Goal: Task Accomplishment & Management: Complete application form

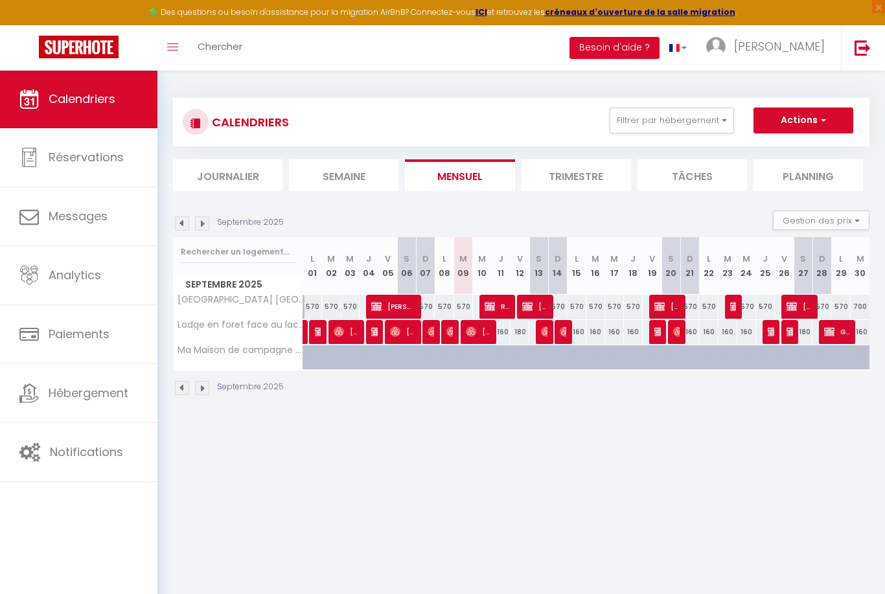
click at [495, 307] on span "Réservée [PERSON_NAME]" at bounding box center [496, 306] width 25 height 25
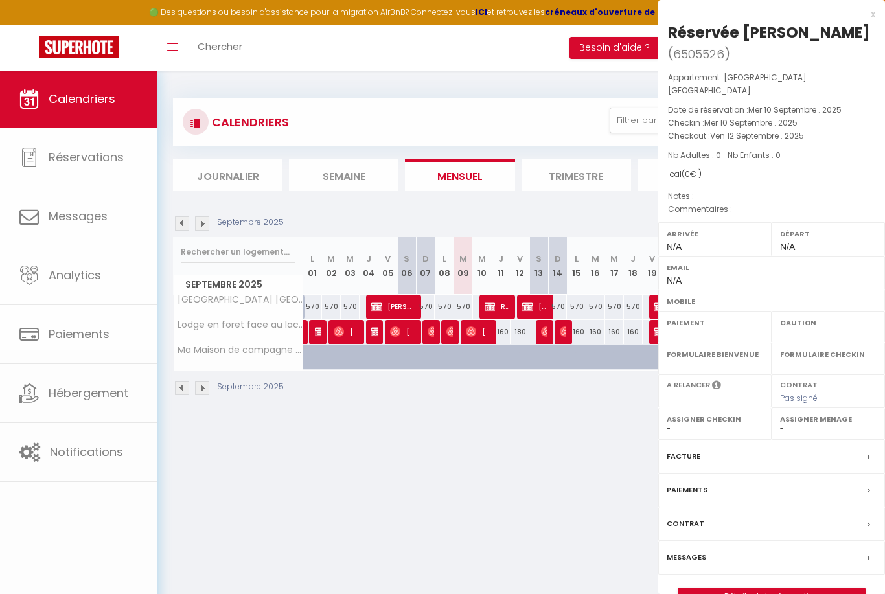
select select "OK"
select select "KO"
select select "0"
select select "1"
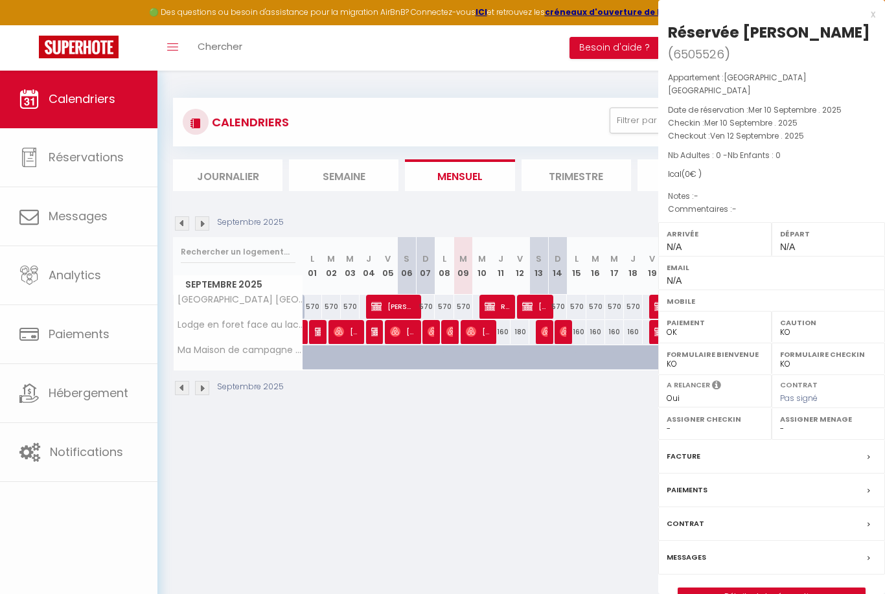
select select
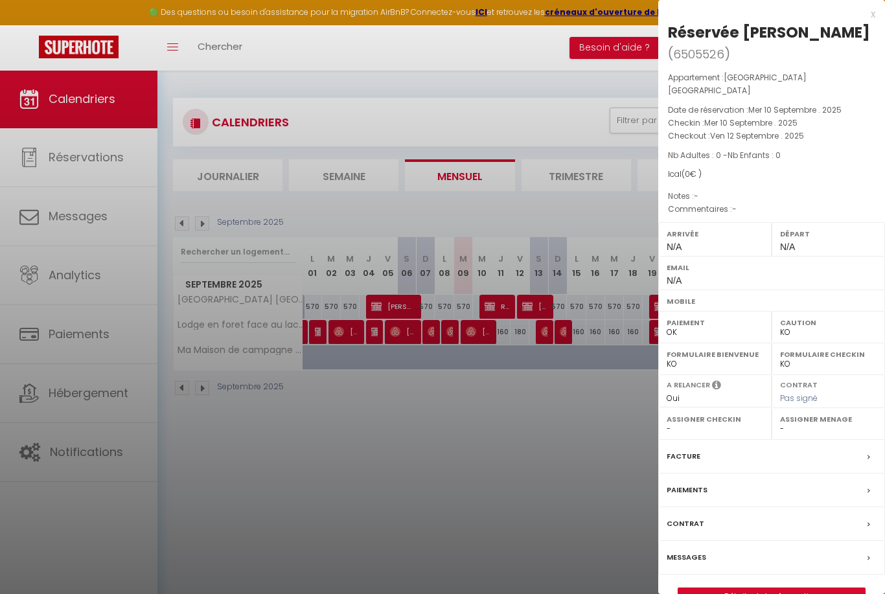
click at [755, 588] on link "Détails de la réservation" at bounding box center [771, 596] width 187 height 17
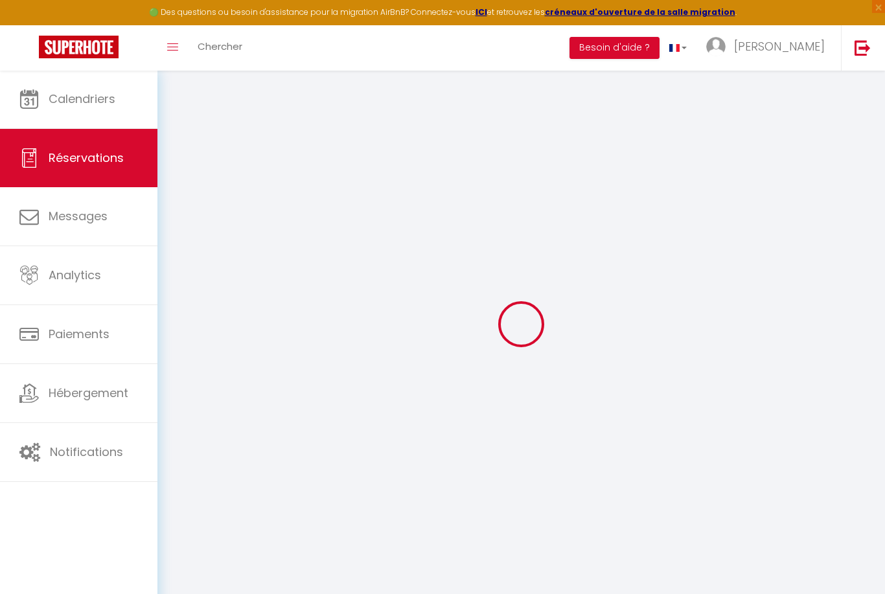
type input "Réservée"
type input "Lucas"
select select
select select "34749"
select select "1"
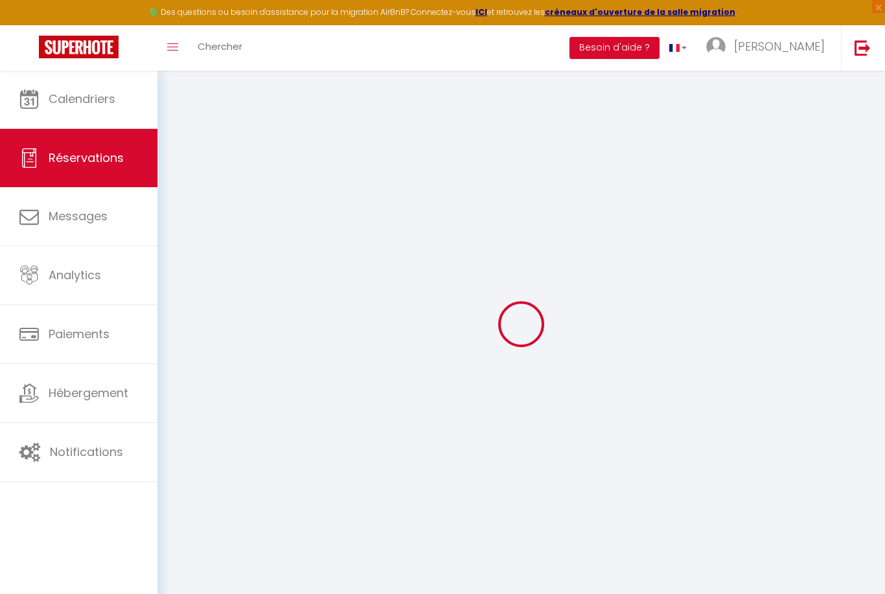
type input "Mer 10 Septembre 2025"
select select
type input "Ven 12 Septembre 2025"
select select
type input "0"
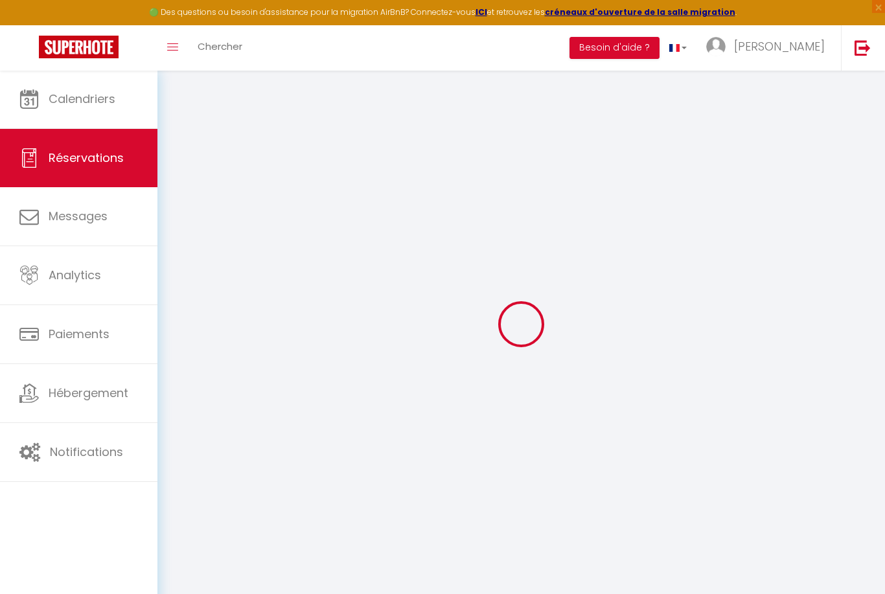
select select "12"
select select
checkbox input "false"
type input "0"
select select "73"
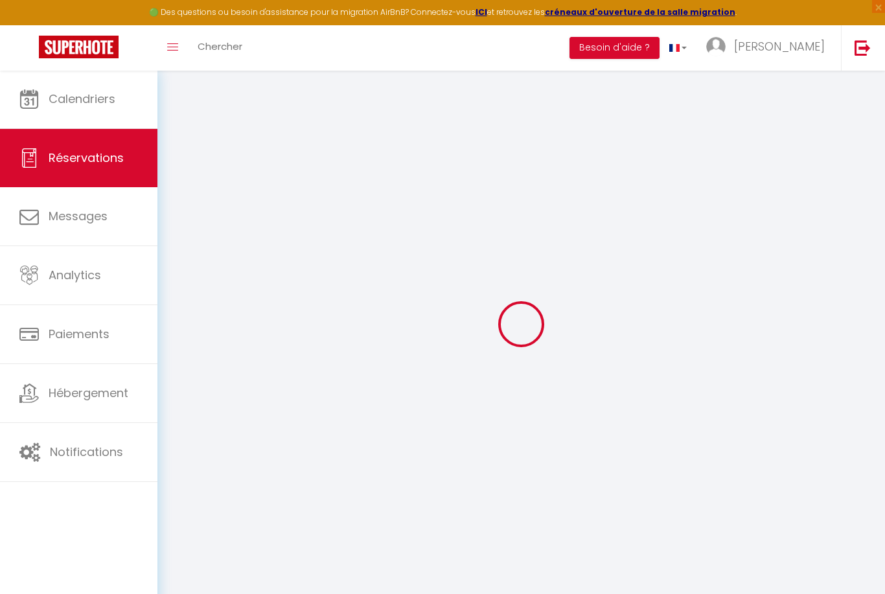
type input "0"
select select
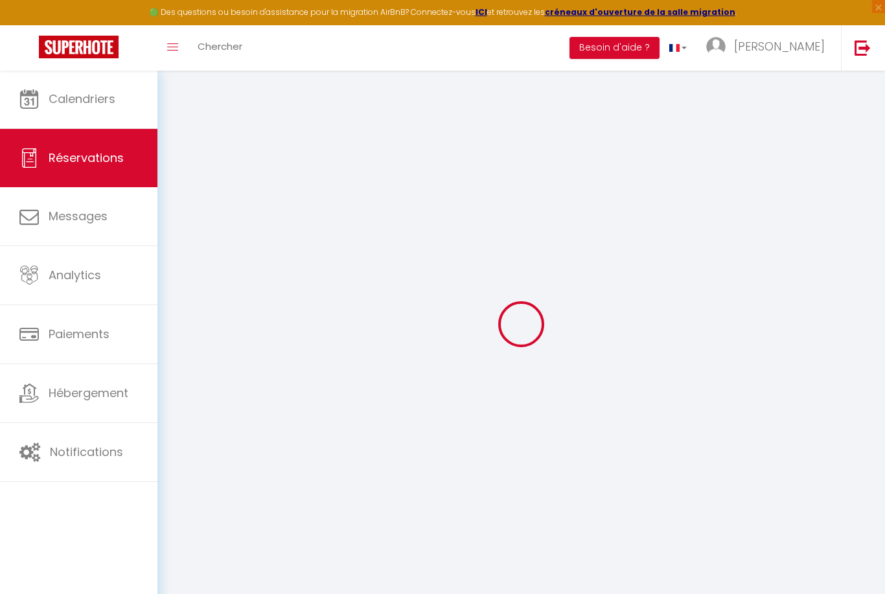
select select
select select "14"
checkbox input "false"
select select
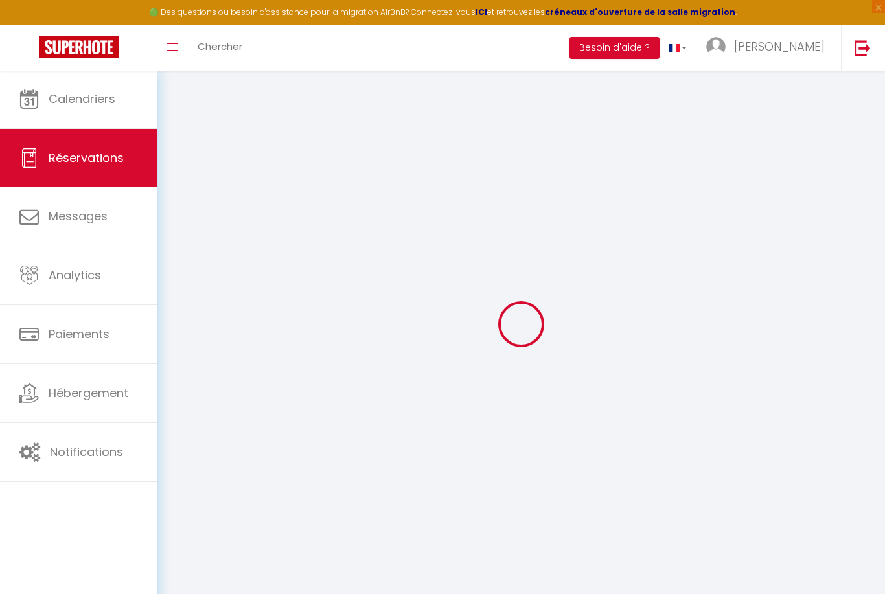
select select
checkbox input "false"
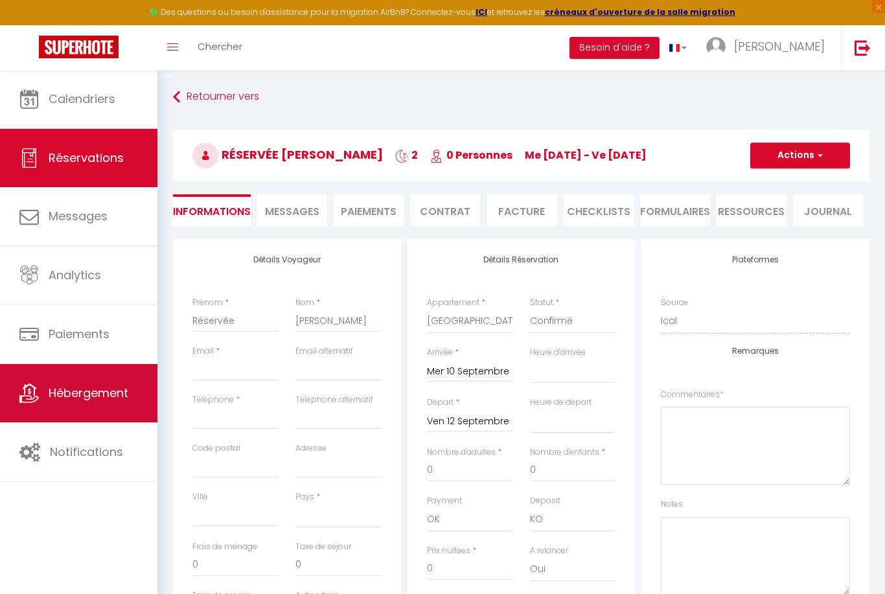
select select
checkbox input "false"
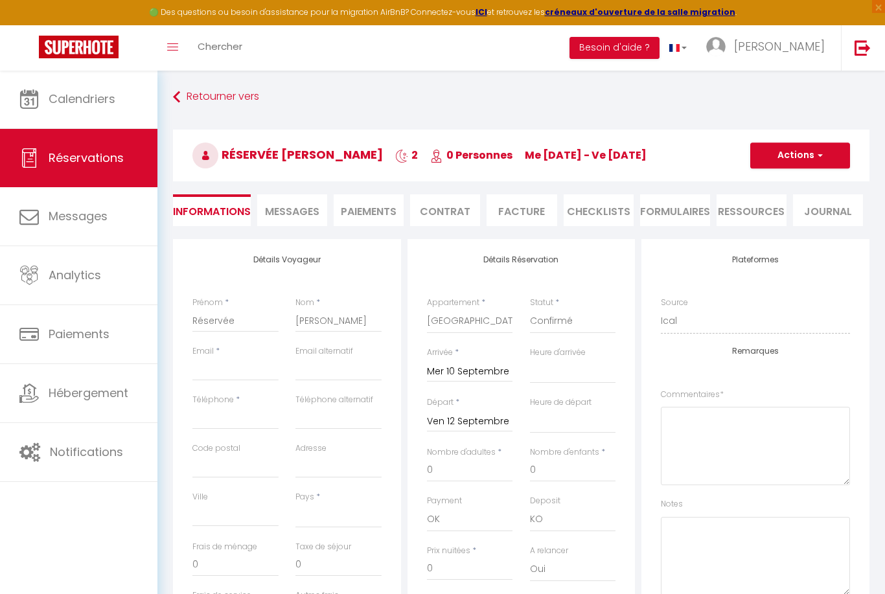
select select
checkbox input "false"
select select
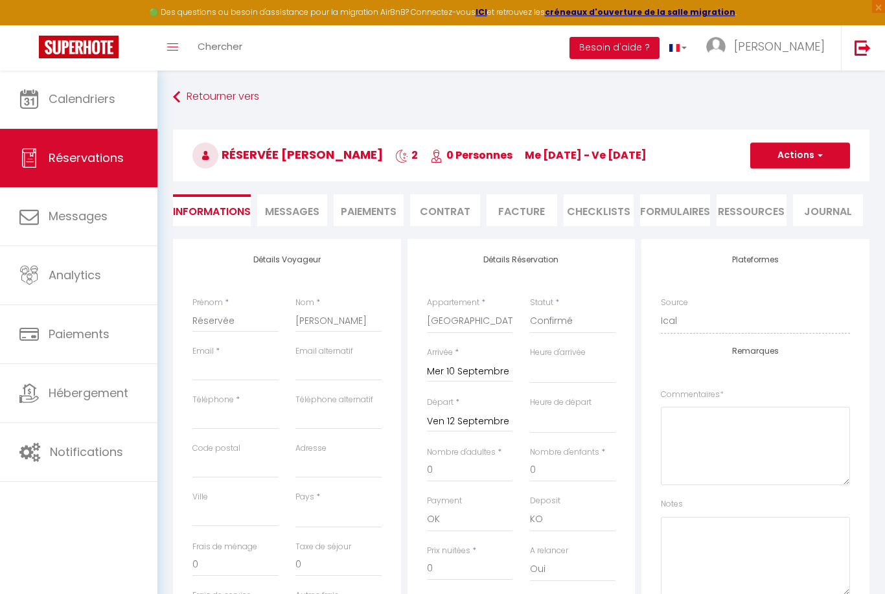
checkbox input "false"
select select
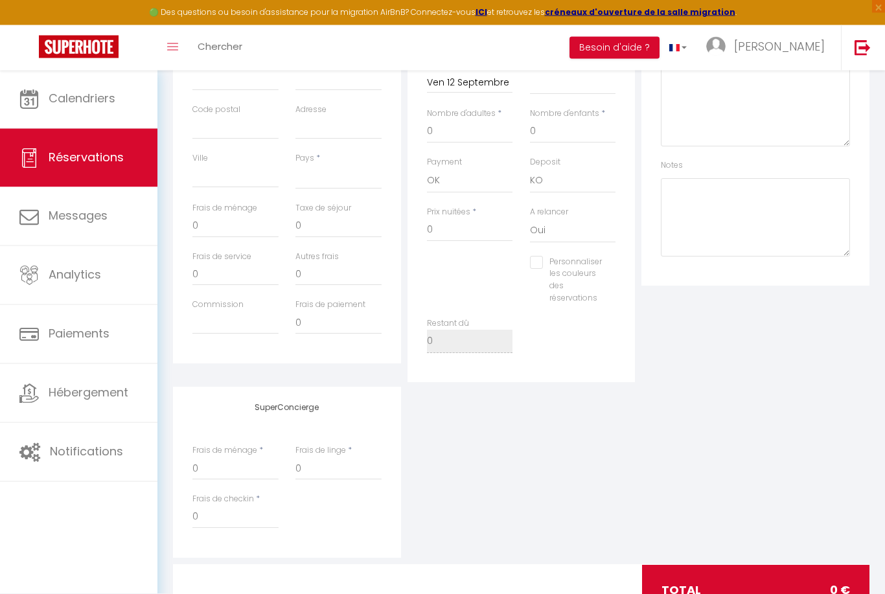
scroll to position [342, 0]
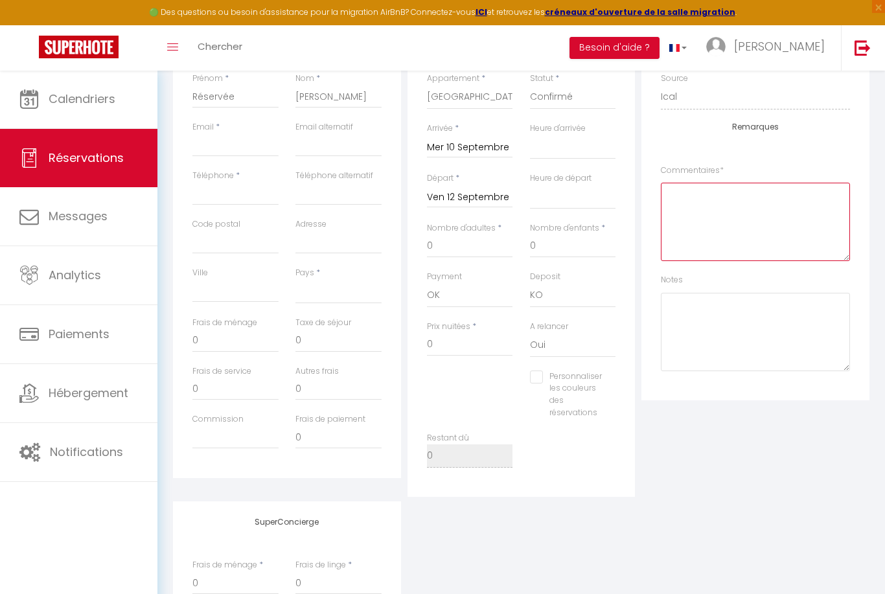
click at [764, 230] on textarea at bounding box center [755, 222] width 189 height 78
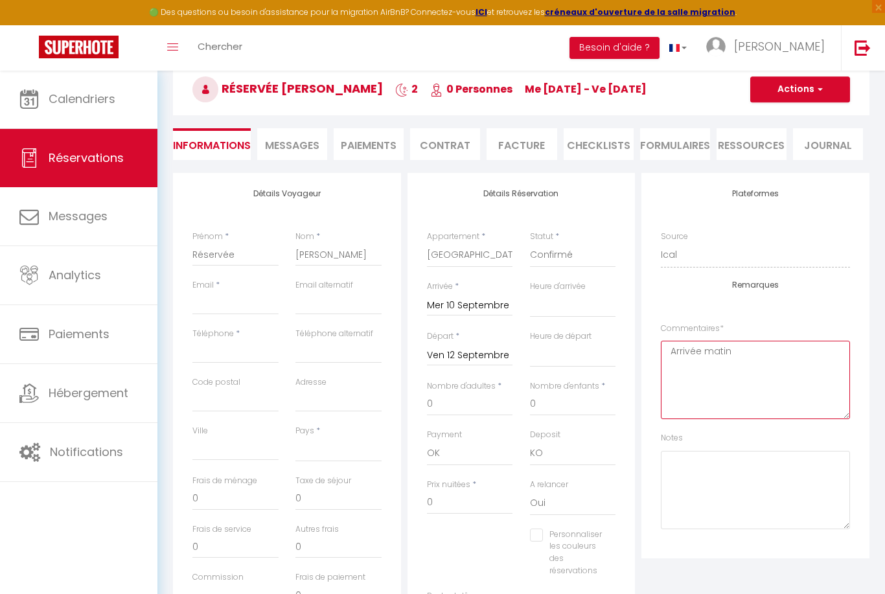
scroll to position [65, 0]
type textarea "Arrivée matin"
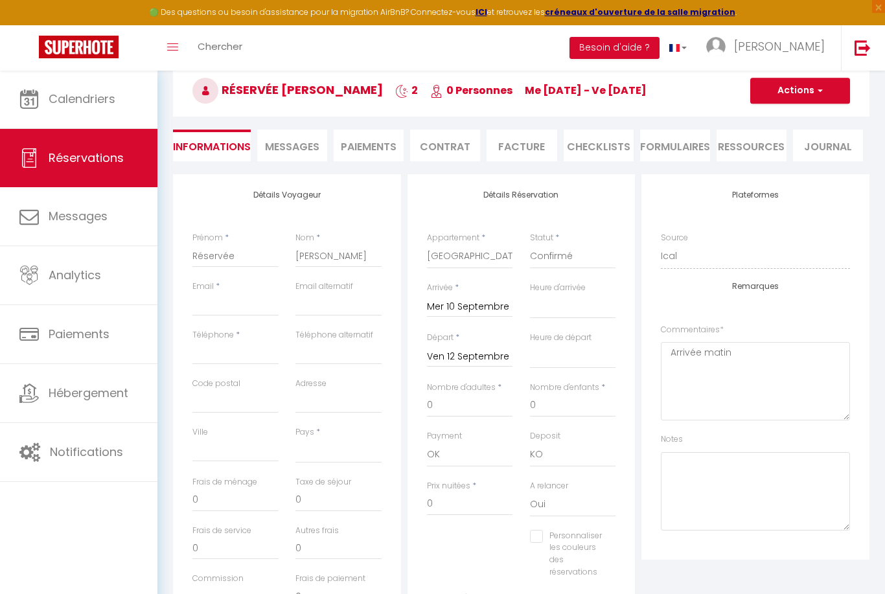
click at [794, 89] on button "Actions" at bounding box center [800, 91] width 100 height 26
click at [773, 119] on link "Enregistrer" at bounding box center [787, 119] width 102 height 17
select select
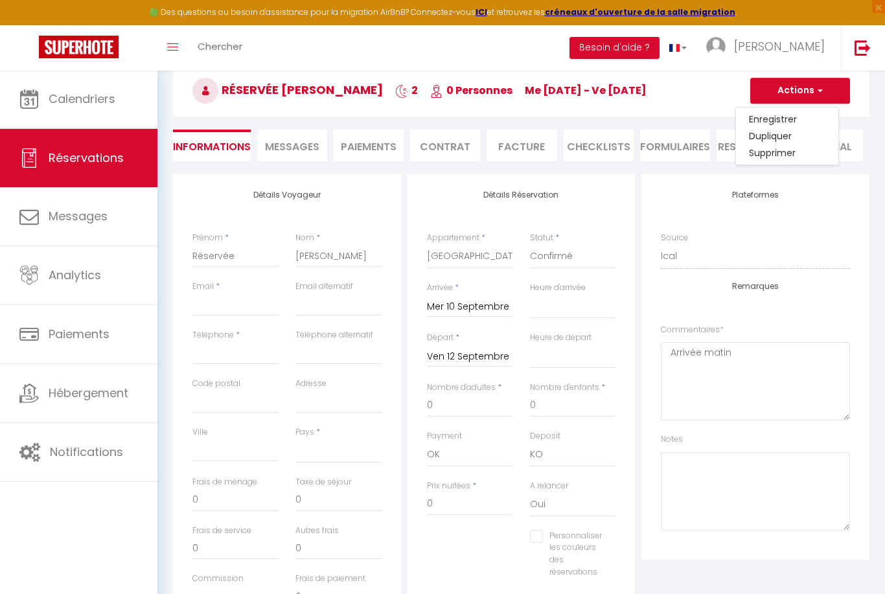
checkbox input "false"
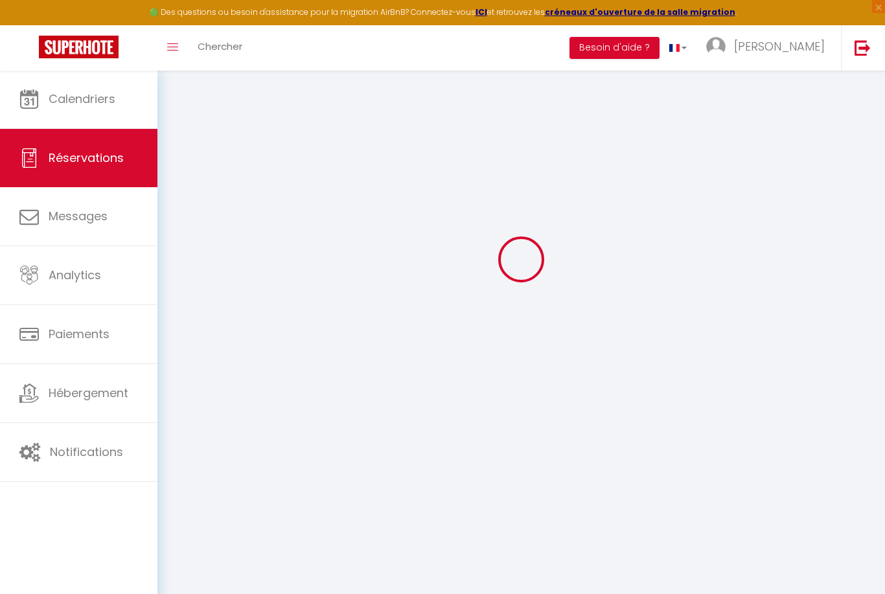
select select
checkbox input "false"
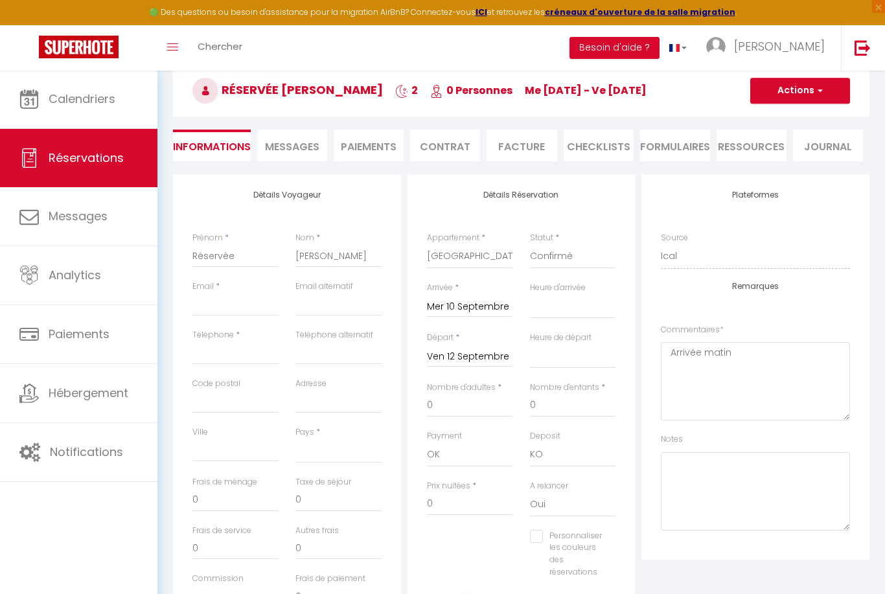
click at [830, 91] on button "Actions" at bounding box center [800, 91] width 100 height 26
click at [775, 118] on link "Enregistrer" at bounding box center [787, 119] width 102 height 17
select select
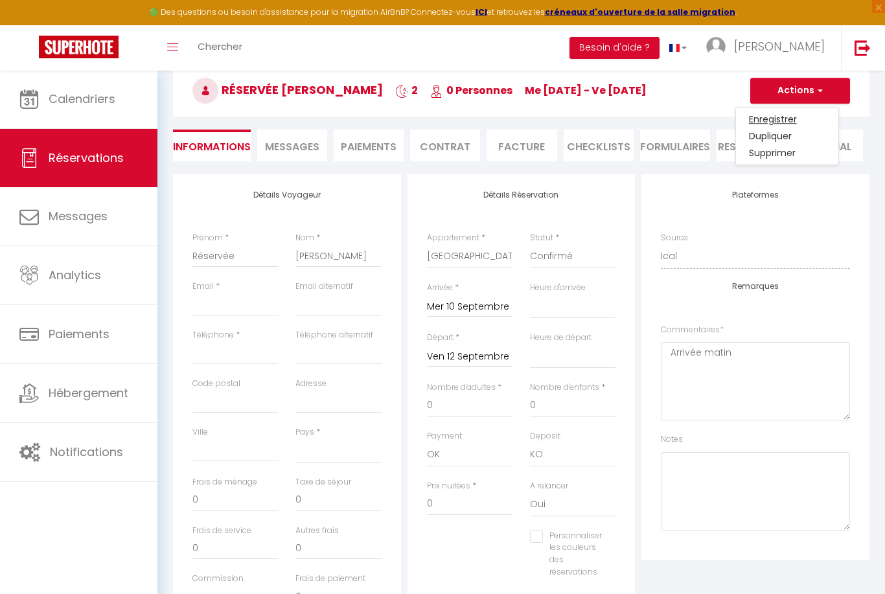
checkbox input "false"
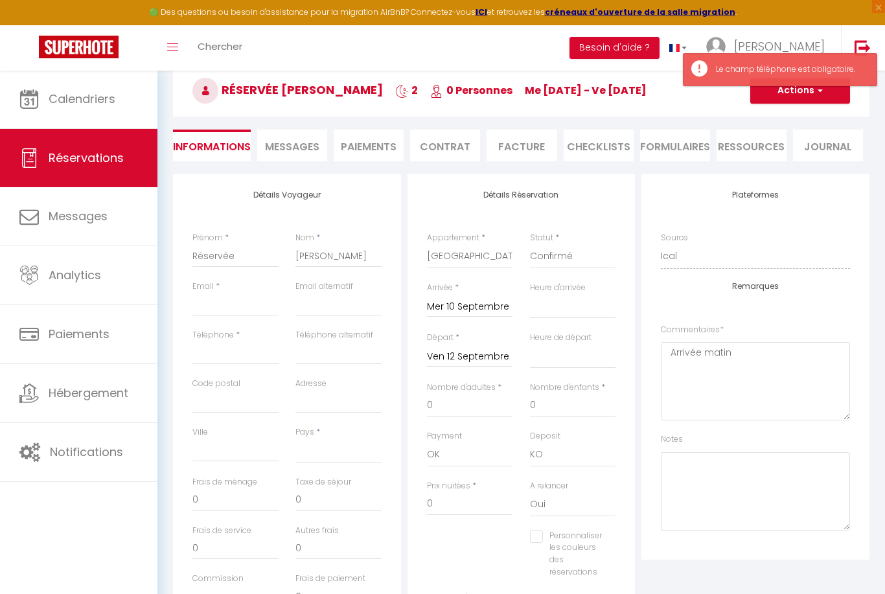
click at [287, 141] on span "Messages" at bounding box center [292, 146] width 54 height 15
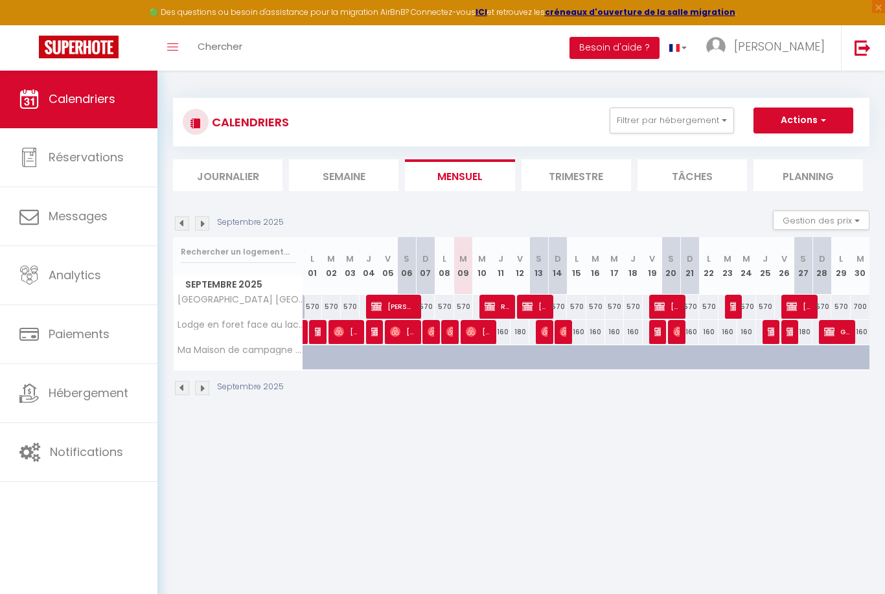
click at [529, 306] on img at bounding box center [527, 306] width 10 height 10
select select "KO"
select select "0"
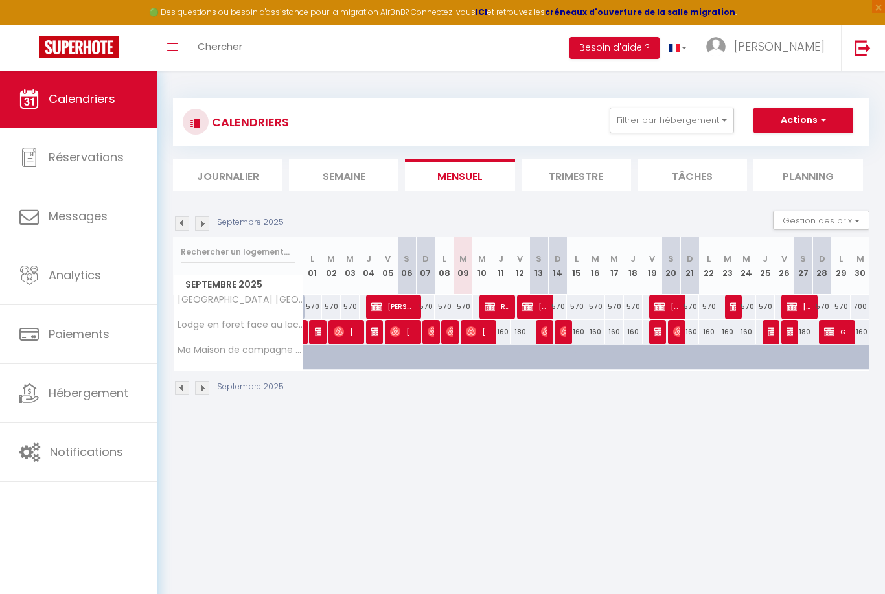
select select "1"
select select
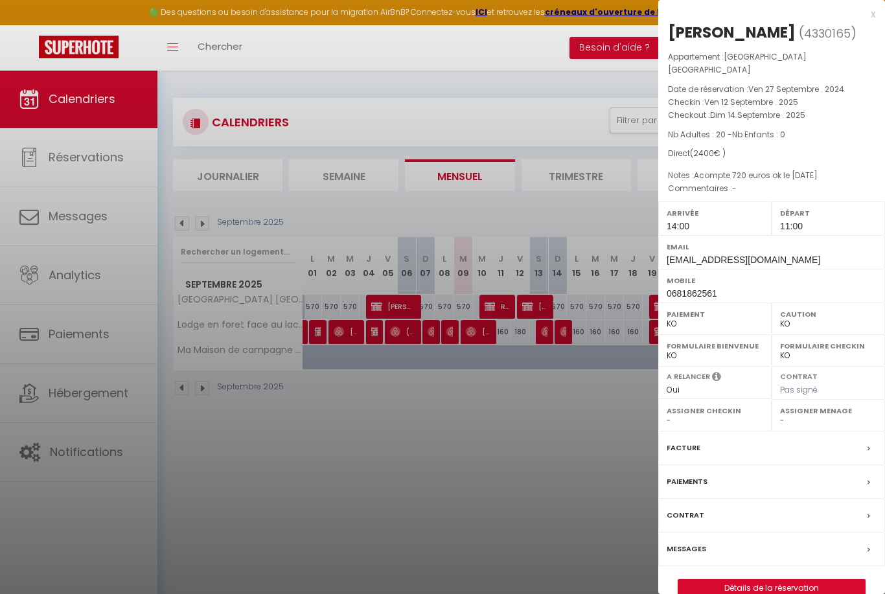
click at [529, 306] on div at bounding box center [442, 297] width 885 height 594
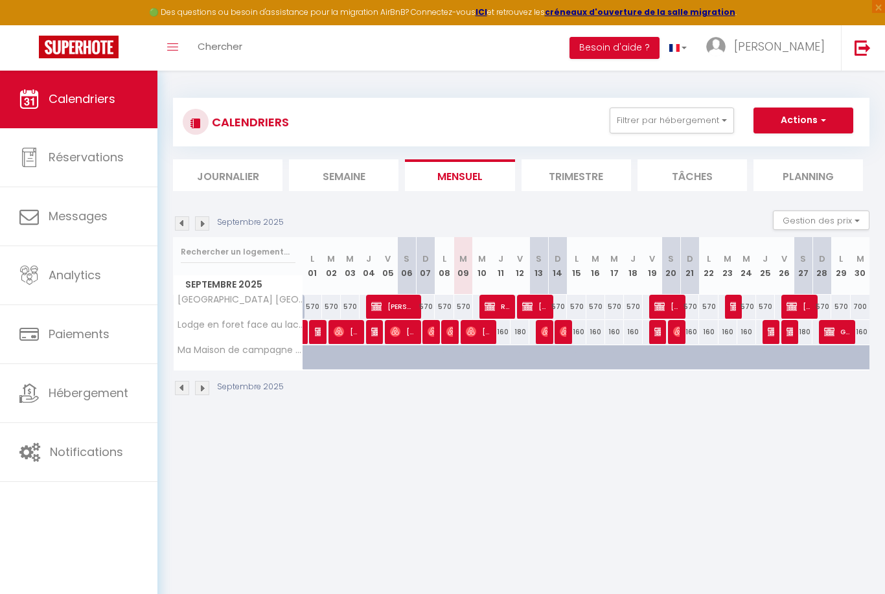
click at [661, 302] on img at bounding box center [659, 306] width 10 height 10
select select "OK"
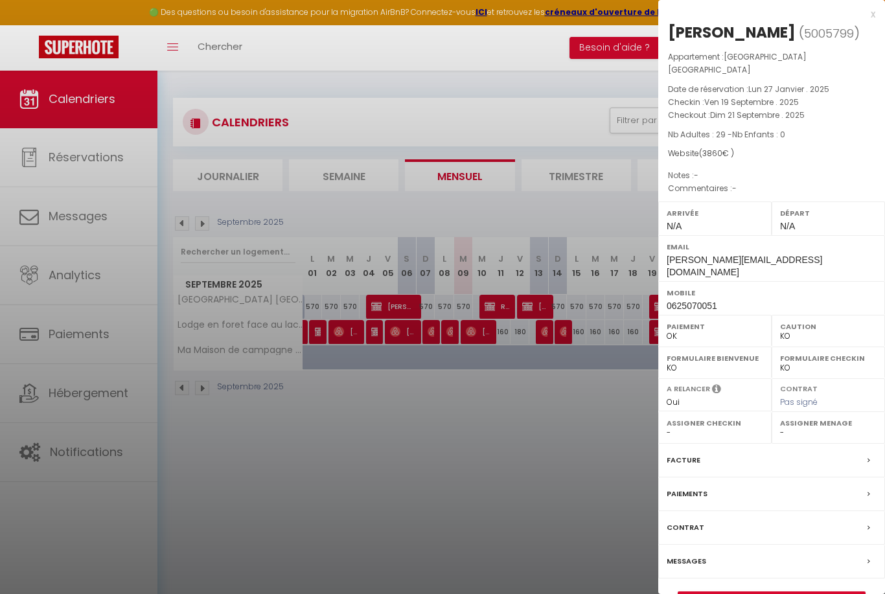
click at [746, 592] on link "Détails de la réservation" at bounding box center [771, 600] width 187 height 17
select select
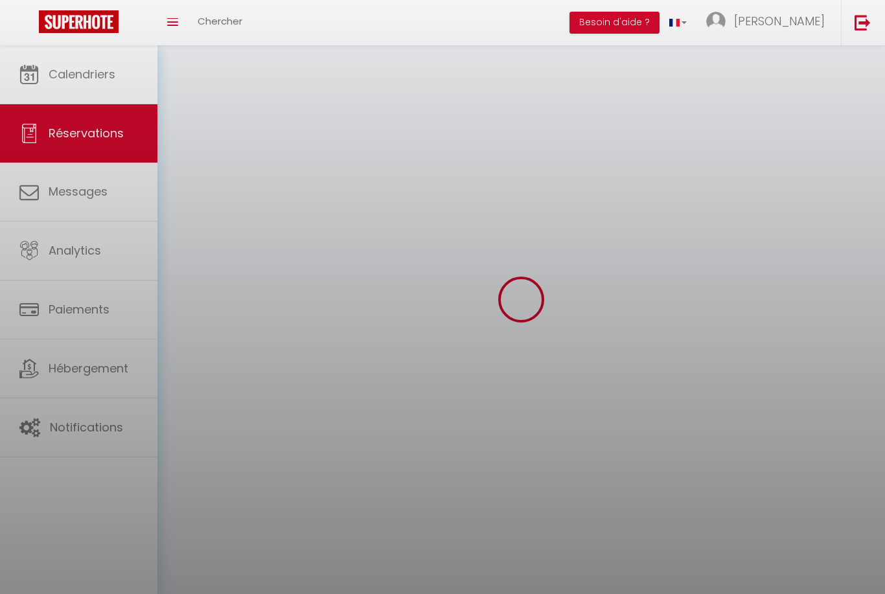
select select
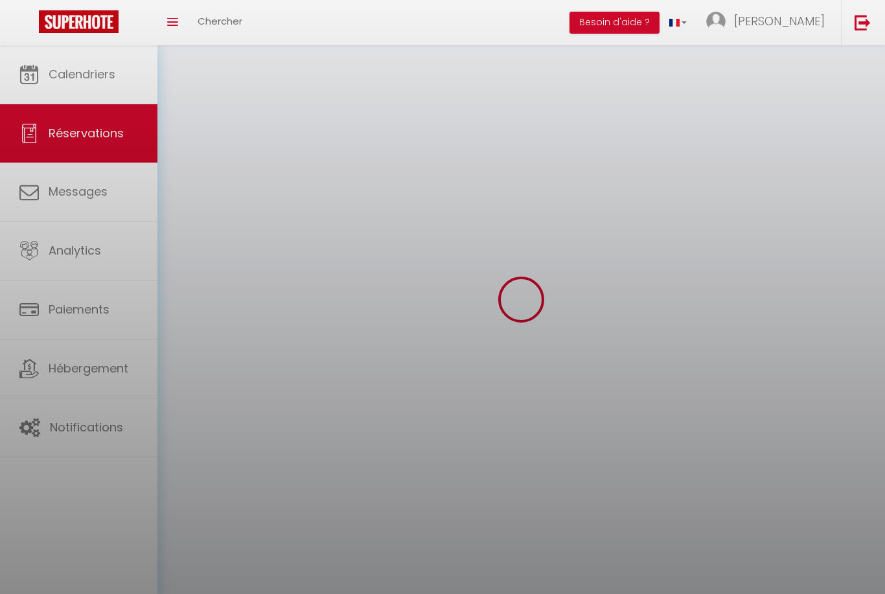
select select
checkbox input "false"
select select
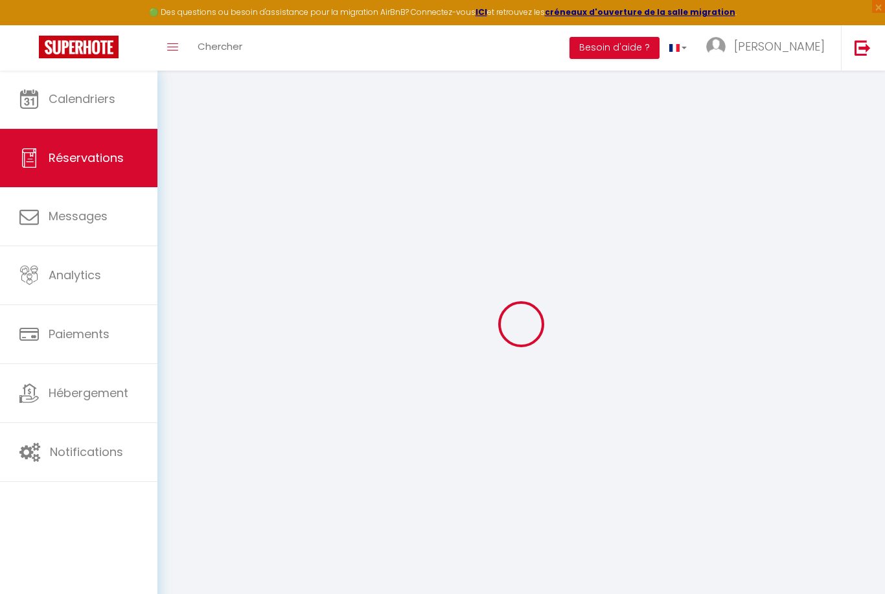
select select
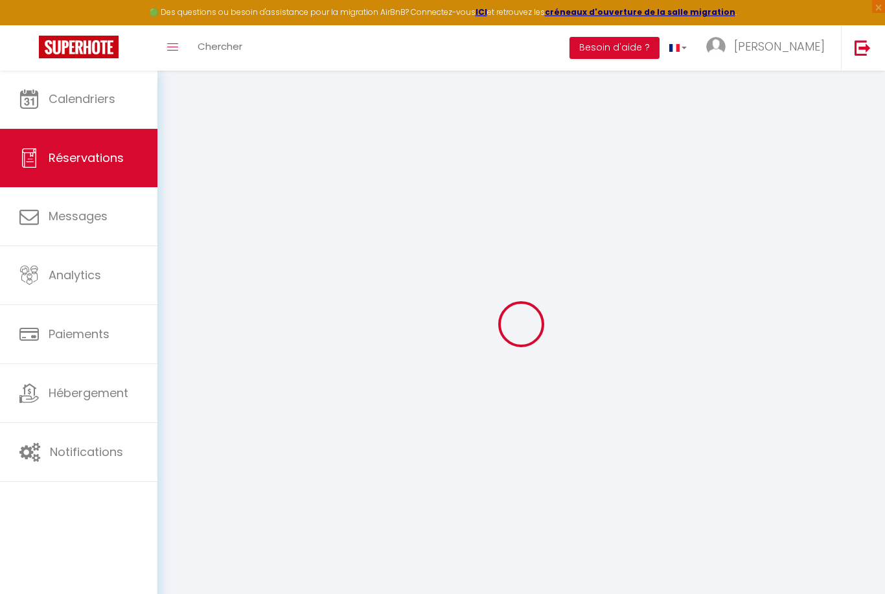
select select
checkbox input "false"
select select
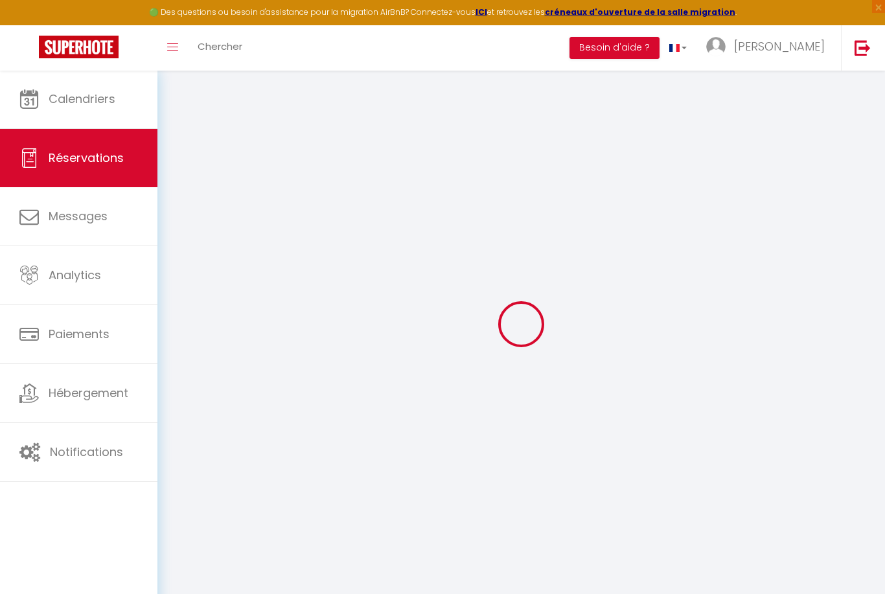
select select
checkbox input "false"
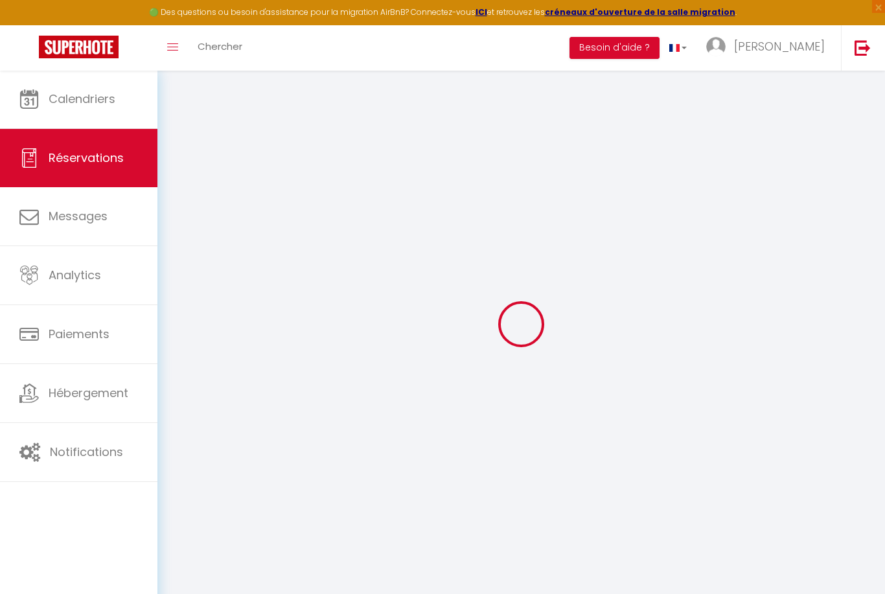
select select
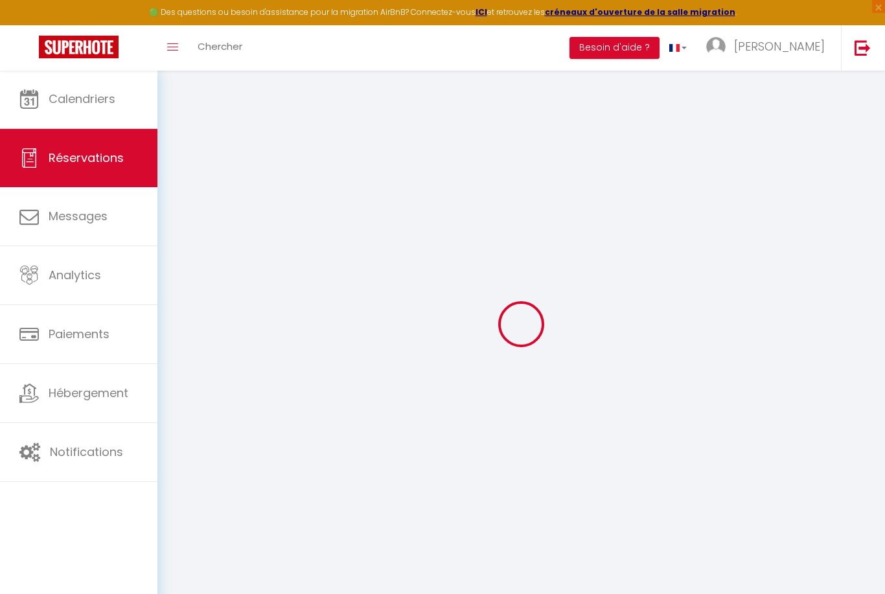
select select
checkbox input "false"
select select
type input "Pauline"
type input "Gambart"
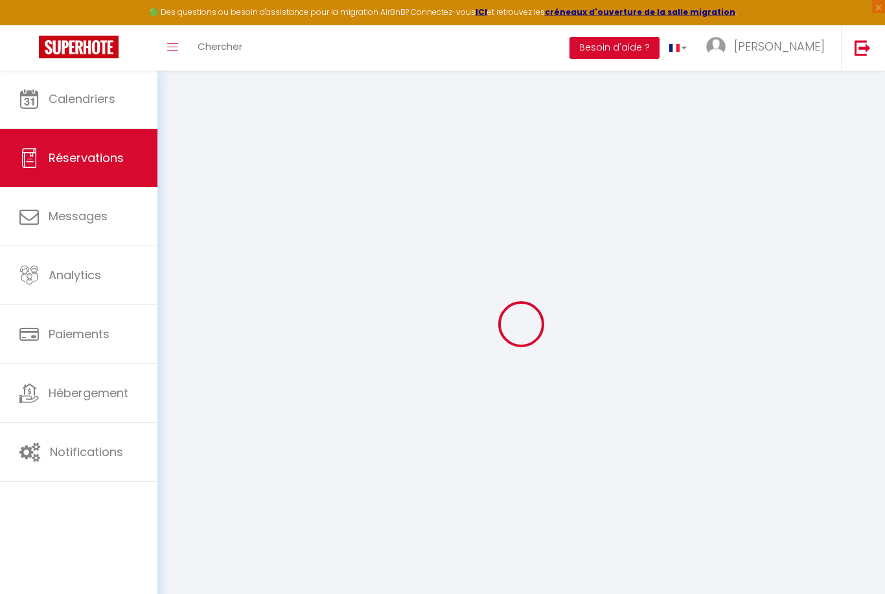
type input "pauline.gambart@gmail.com"
type input "0625070051"
type input "31100"
type input "6 Chemin Rocamadour"
type input "Toulouse"
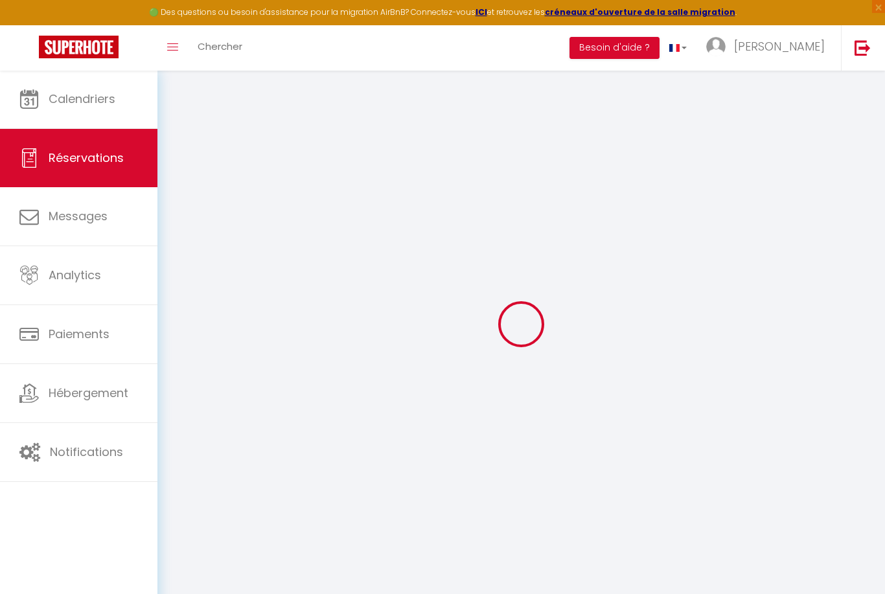
select select "FR"
select select "34749"
select select "1"
type input "Ven 19 Septembre 2025"
select select
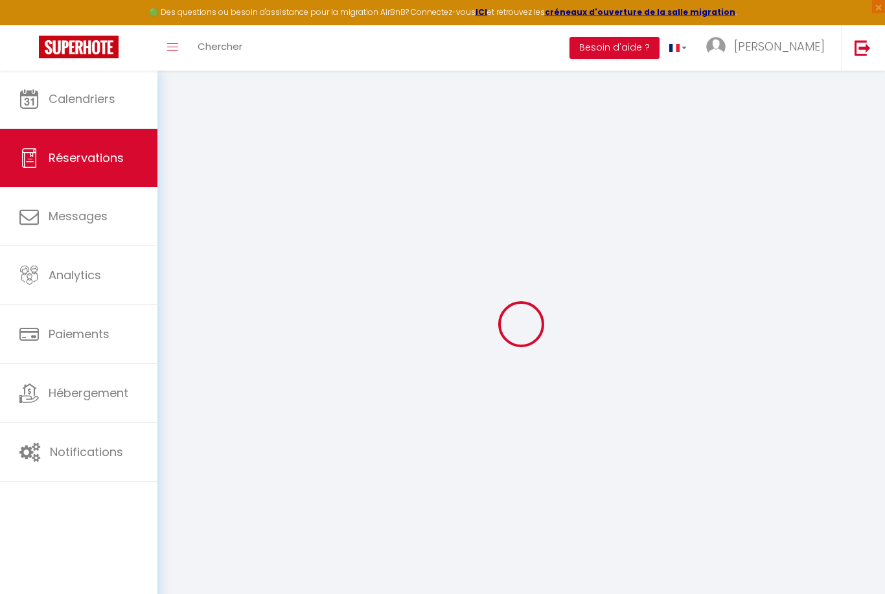
type input "Dim 21 Septembre 2025"
select select
type input "29"
select select "10"
select select
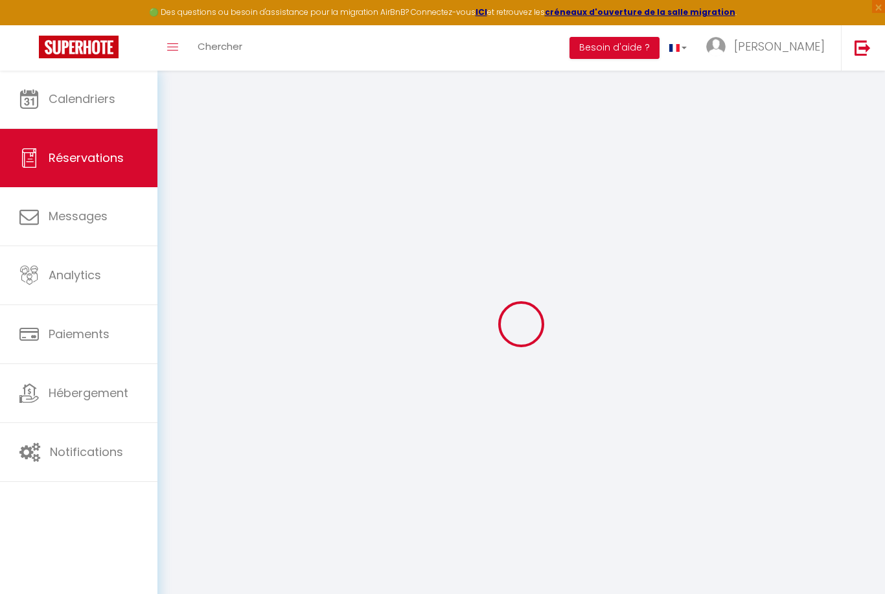
type input "3460"
checkbox input "false"
type input "2655.37"
select select "69"
type input "0"
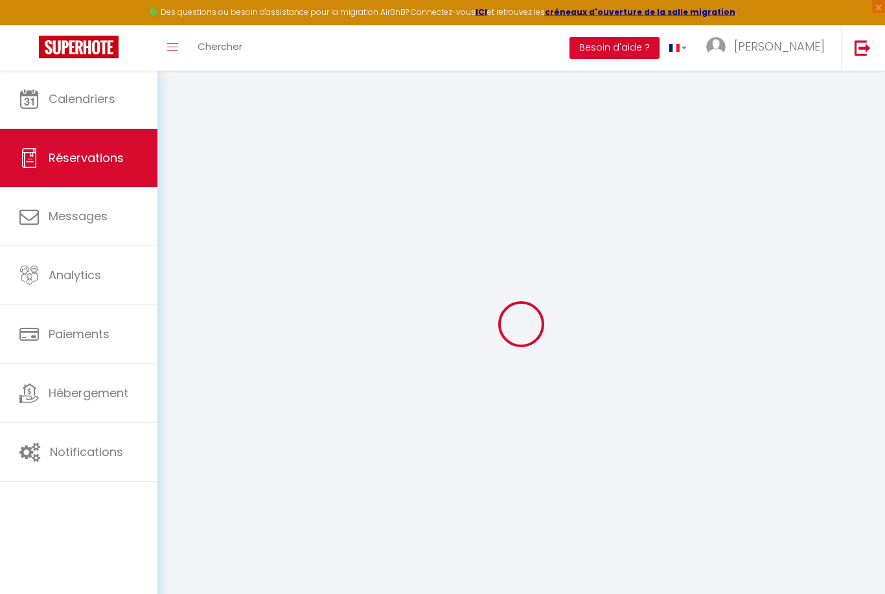
type input "0"
select select
select select "12"
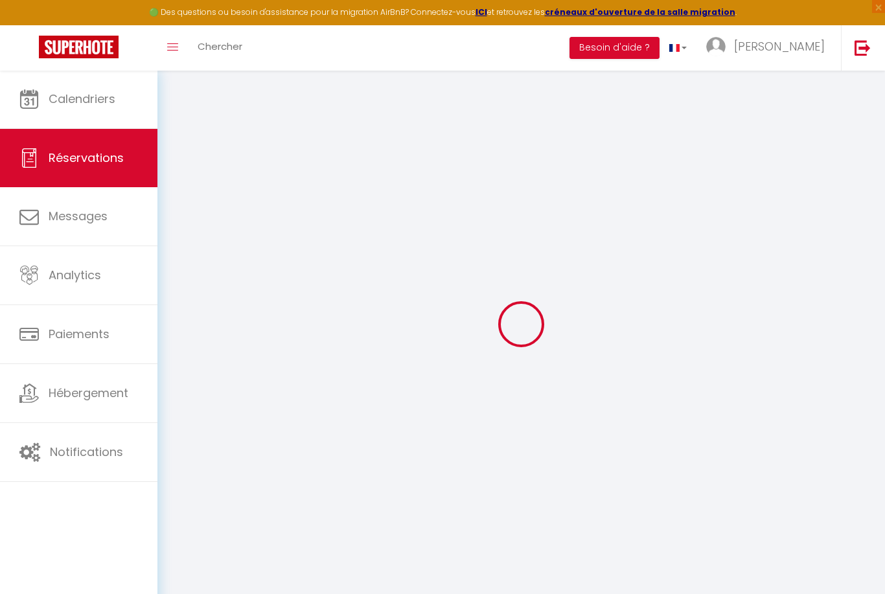
select select "14"
checkbox input "false"
select select
checkbox input "false"
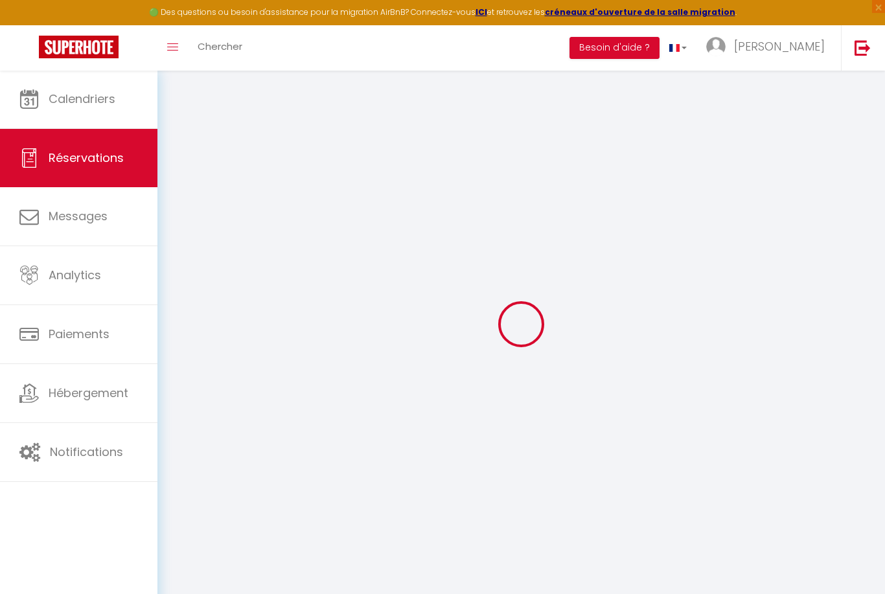
select select
checkbox input "false"
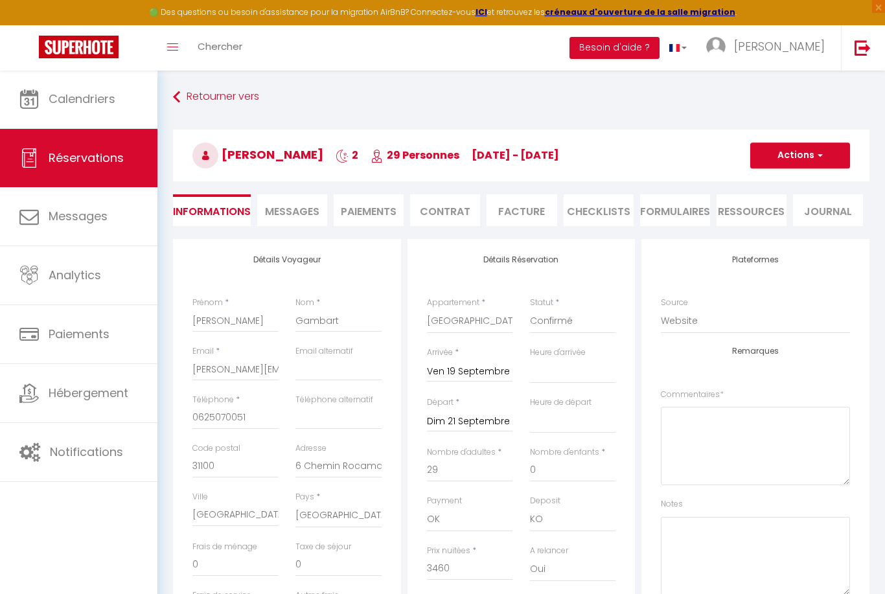
type input "400"
select select
checkbox input "false"
select select
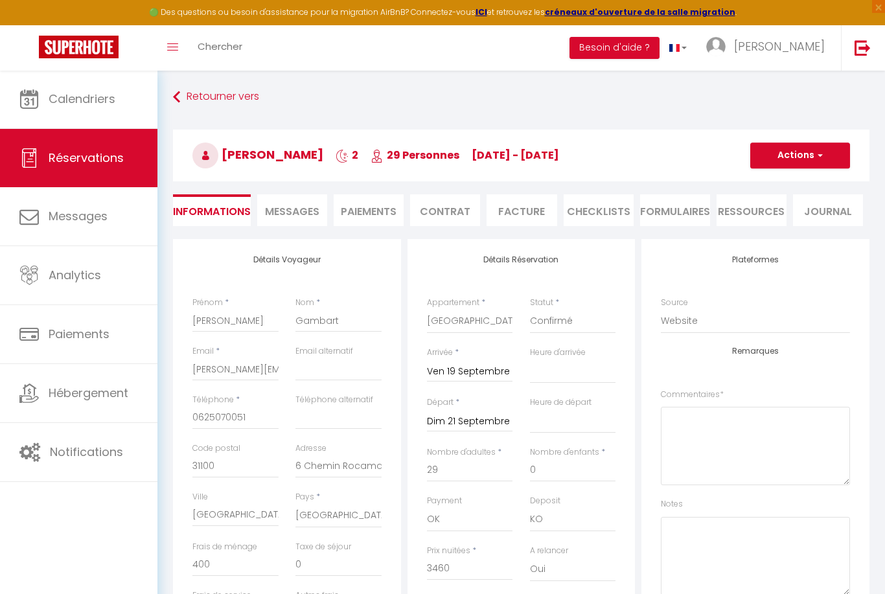
select select
click at [373, 212] on li "Paiements" at bounding box center [369, 210] width 70 height 32
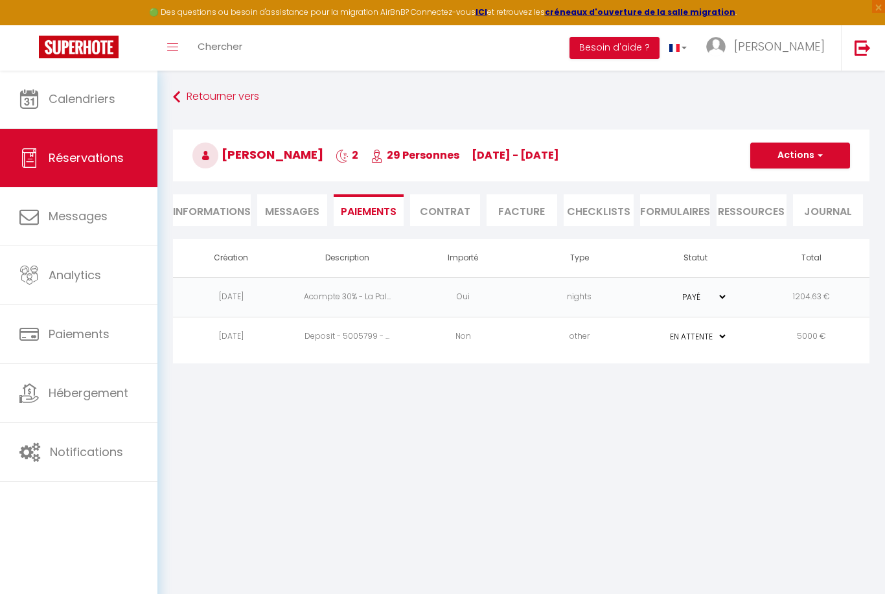
click at [223, 214] on li "Informations" at bounding box center [212, 210] width 78 height 32
select select
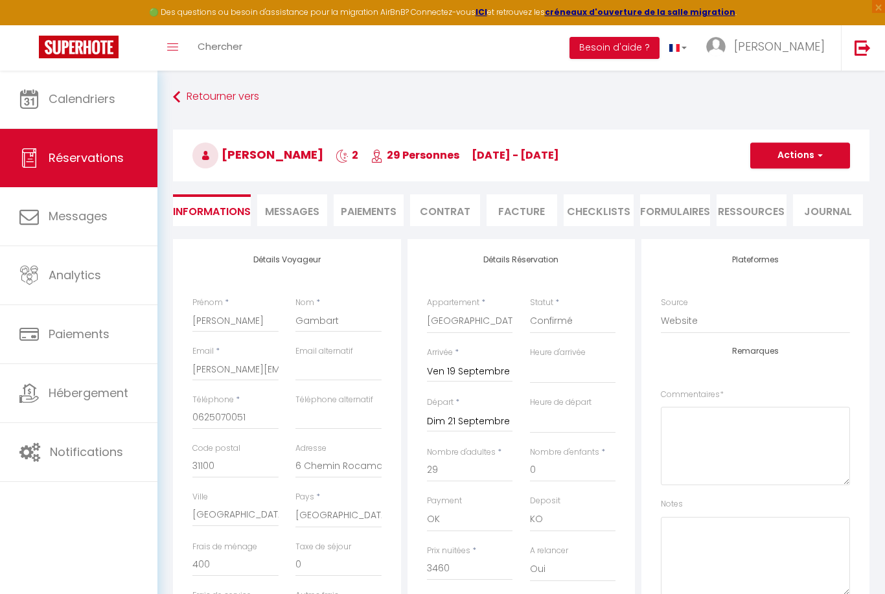
click at [372, 215] on li "Paiements" at bounding box center [369, 210] width 70 height 32
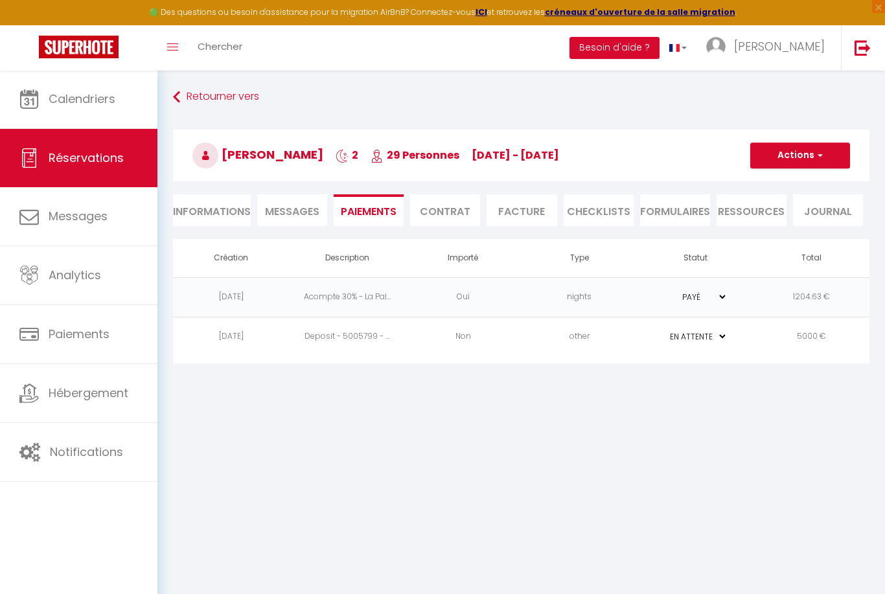
click at [247, 207] on li "Informations" at bounding box center [212, 210] width 78 height 32
select select
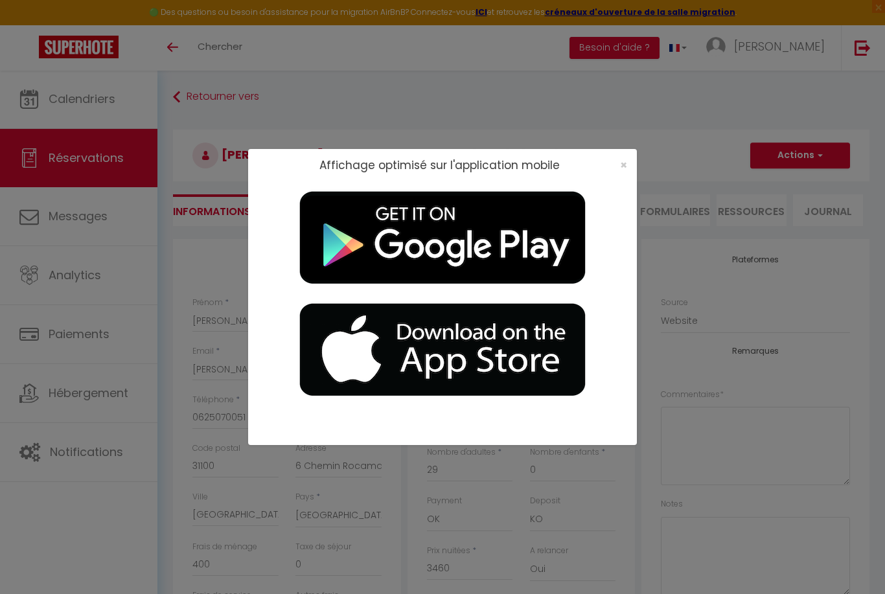
click at [753, 212] on div "Affichage optimisé sur l'application mobile ×" at bounding box center [442, 297] width 885 height 594
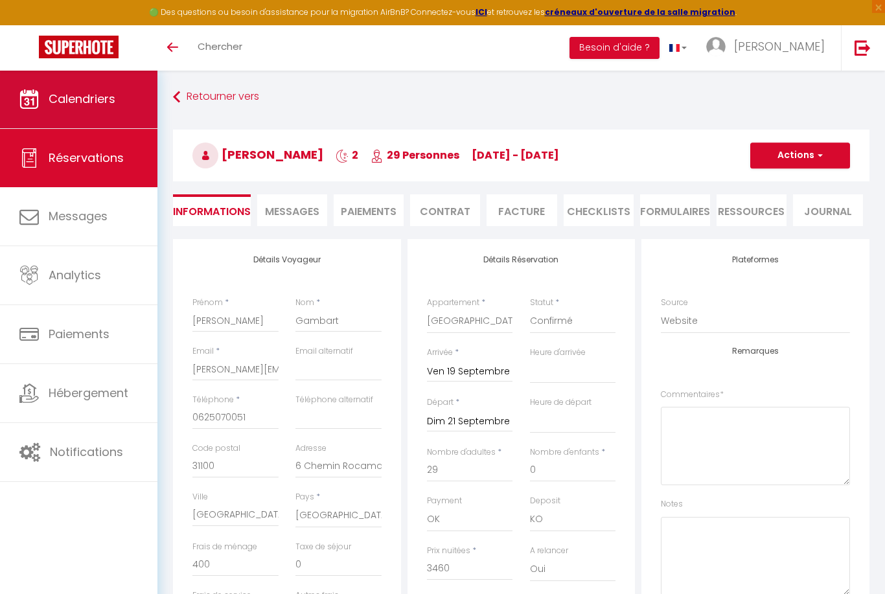
click at [107, 117] on link "Calendriers" at bounding box center [78, 99] width 157 height 58
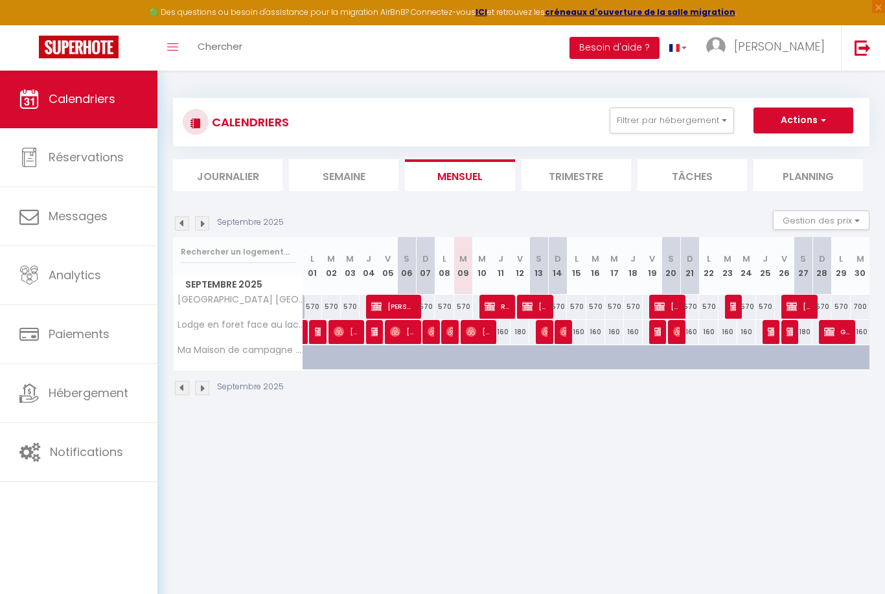
click at [390, 309] on span "[PERSON_NAME]" at bounding box center [393, 306] width 44 height 25
select select "OK"
select select "KO"
select select "0"
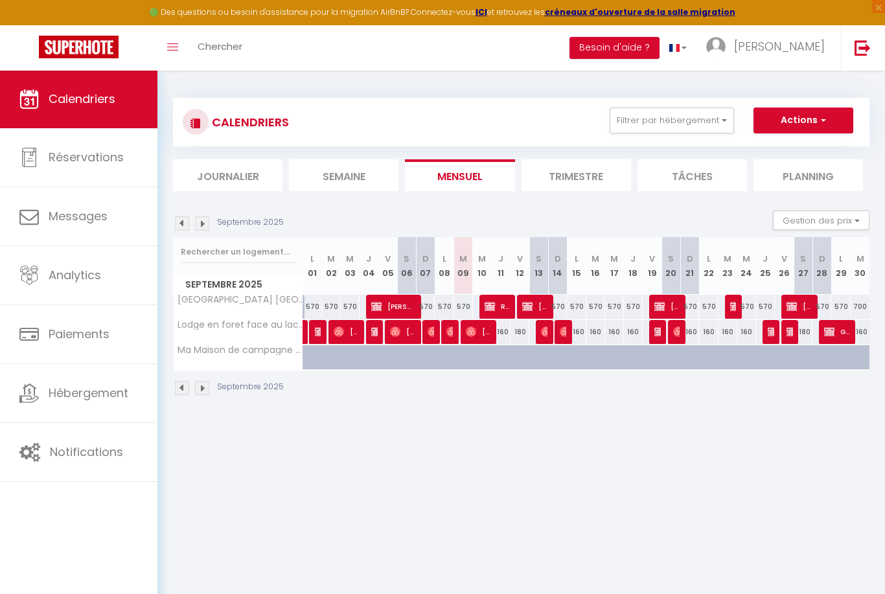
select select "1"
select select
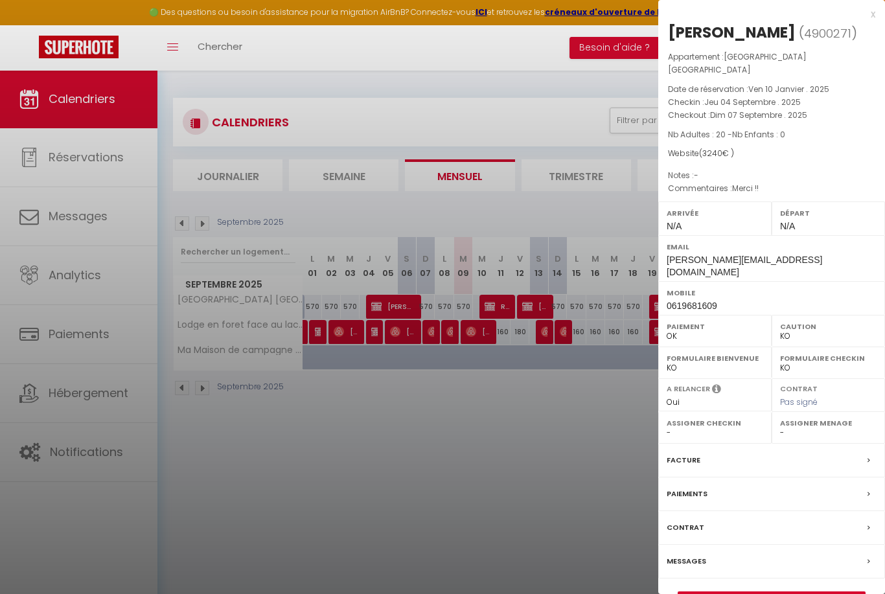
click at [336, 101] on div at bounding box center [442, 297] width 885 height 594
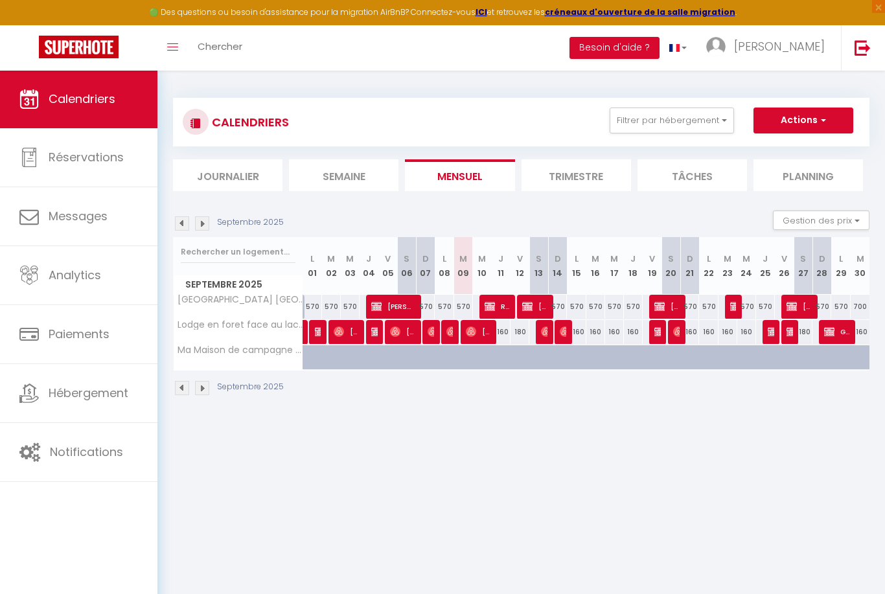
click at [491, 303] on img at bounding box center [489, 306] width 10 height 10
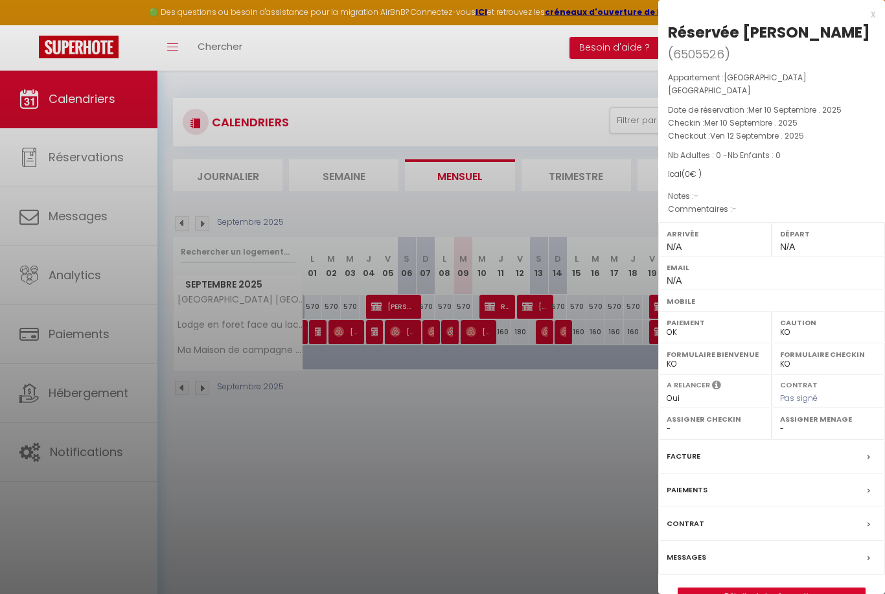
click at [491, 303] on div at bounding box center [442, 297] width 885 height 594
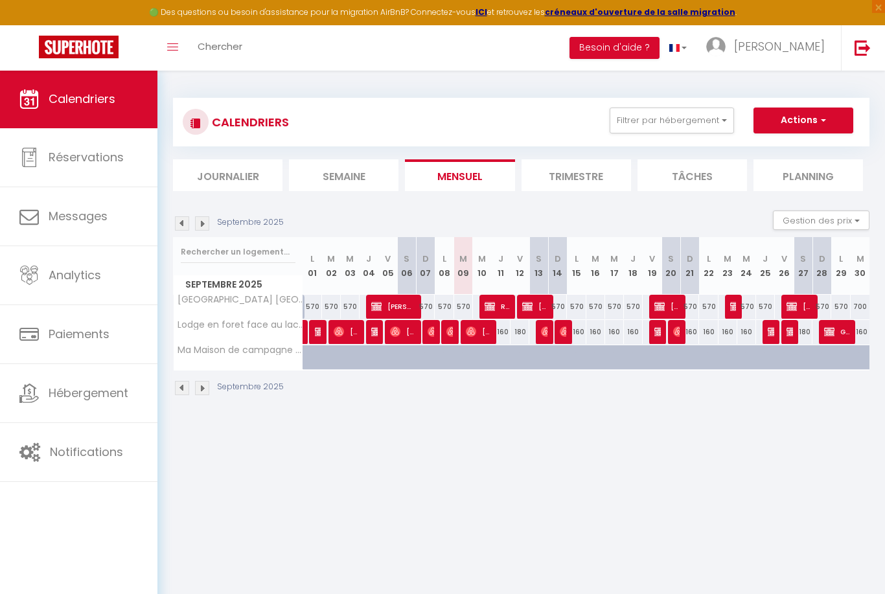
click at [529, 300] on span "[PERSON_NAME]" at bounding box center [534, 306] width 25 height 25
select select "KO"
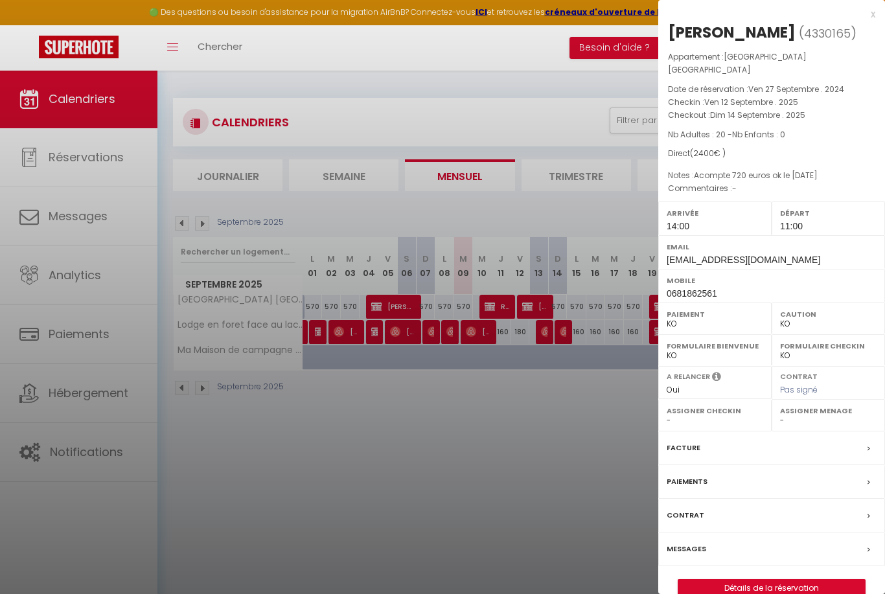
click at [763, 580] on link "Détails de la réservation" at bounding box center [771, 588] width 187 height 17
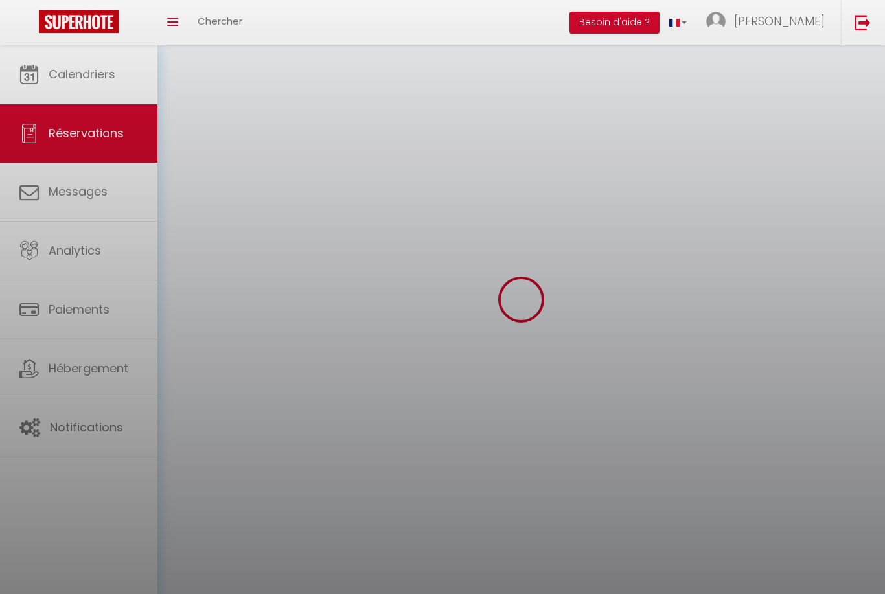
scroll to position [43, 0]
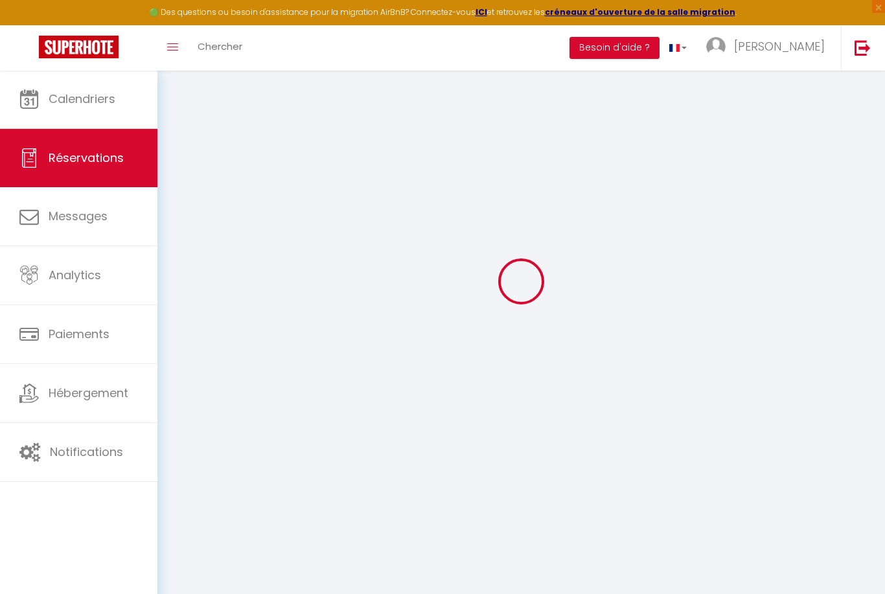
type input "Julie"
type input "Morin"
type input "morin.july79@gmail.com"
type input "0681862561"
select select
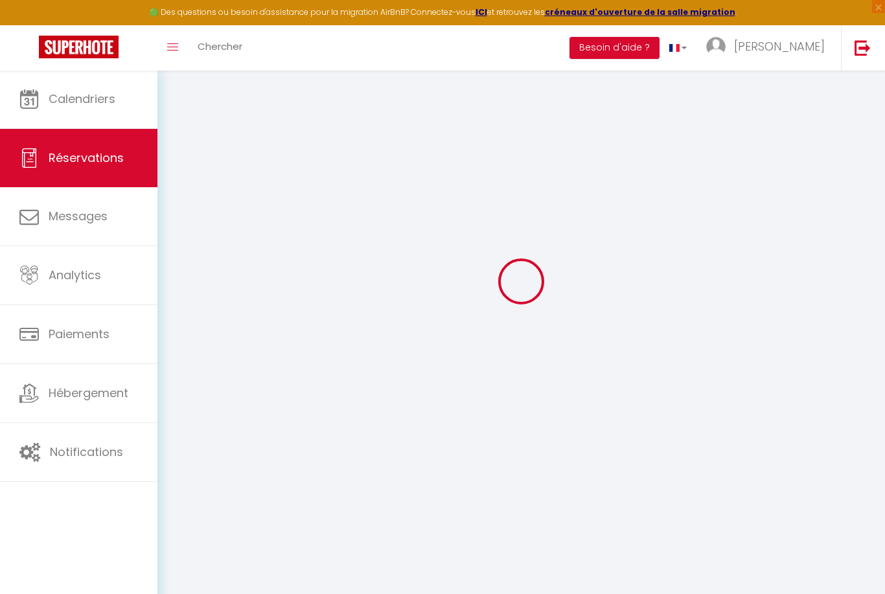
select select "34749"
select select "1"
type input "Ven 12 Septembre 2025"
select select
type input "Dim 14 Septembre 2025"
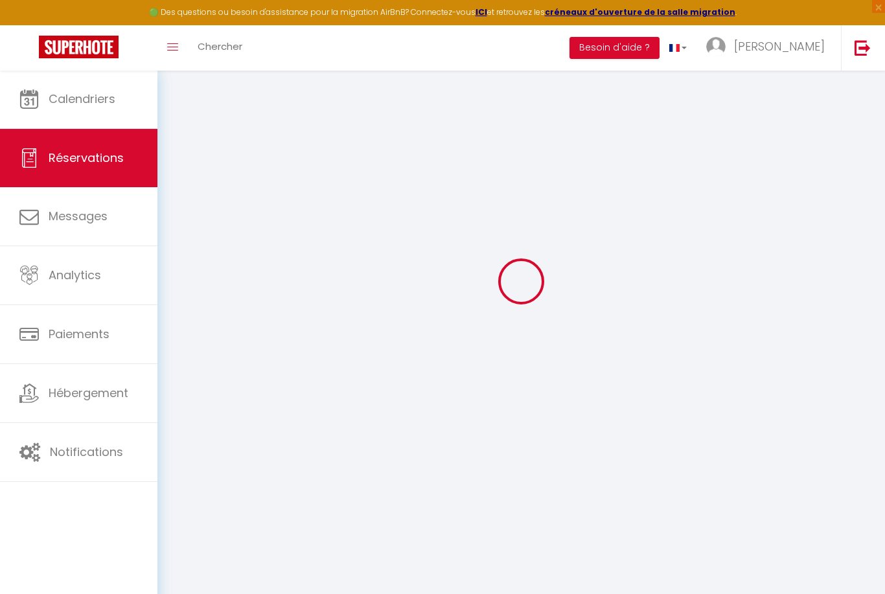
select select
type input "20"
select select "10"
select select
type input "2400"
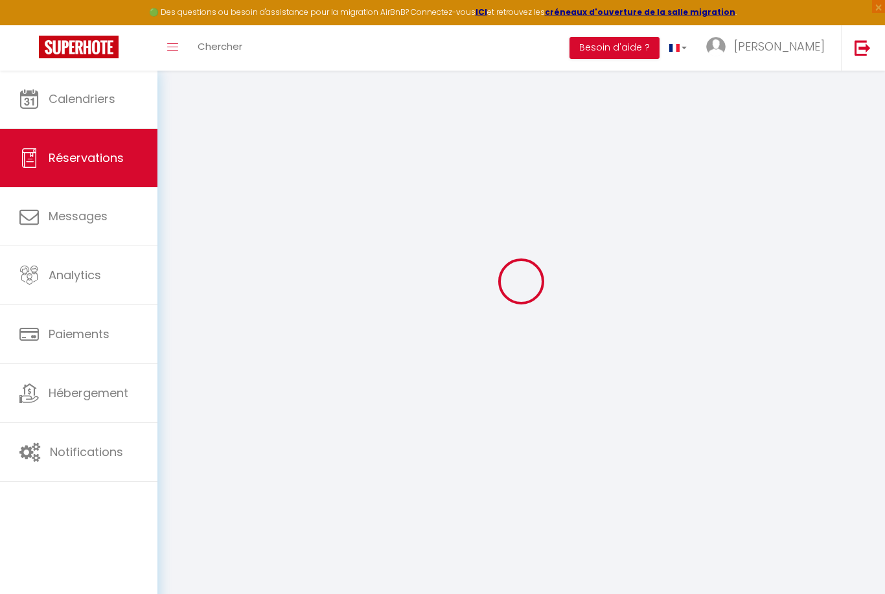
checkbox input "false"
type input "2400"
type input "0"
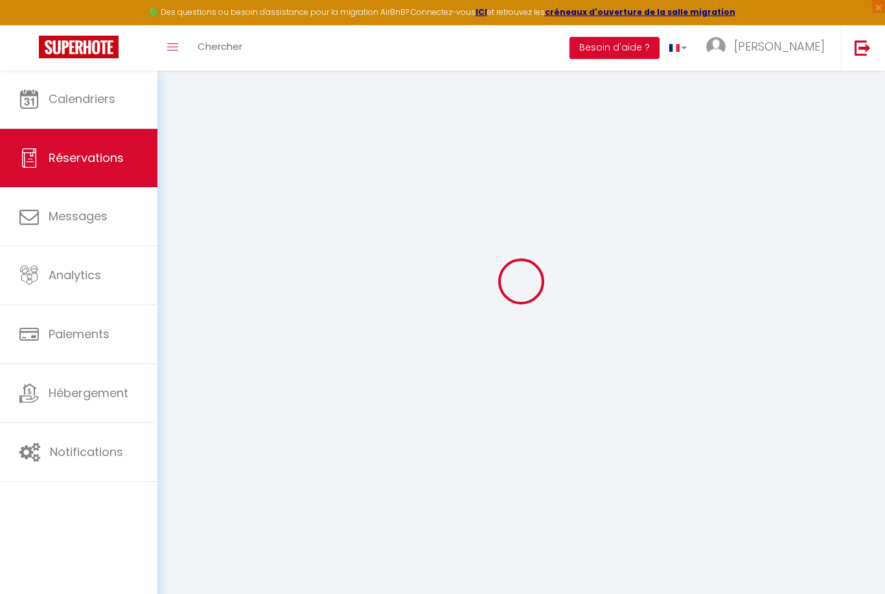
select select
select select "14"
checkbox input "false"
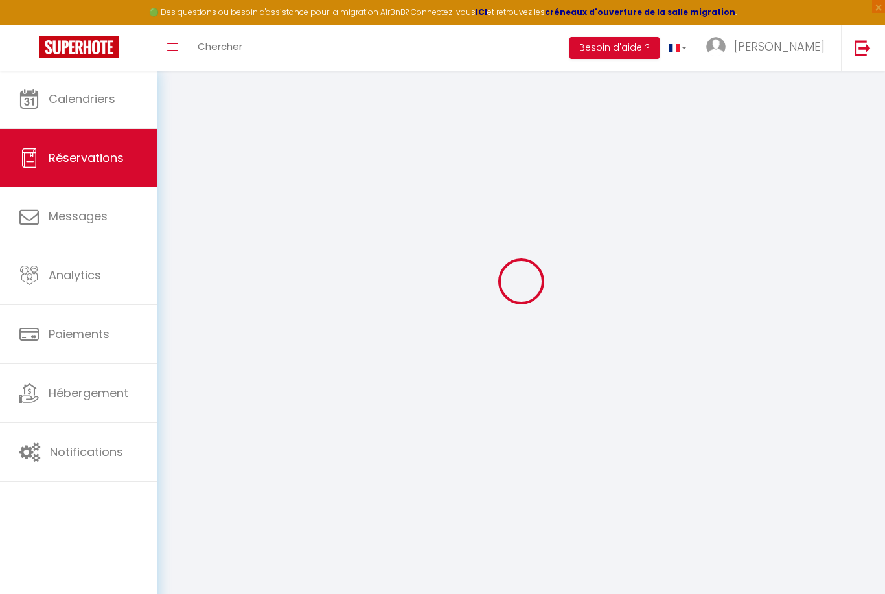
select select
checkbox input "false"
select select
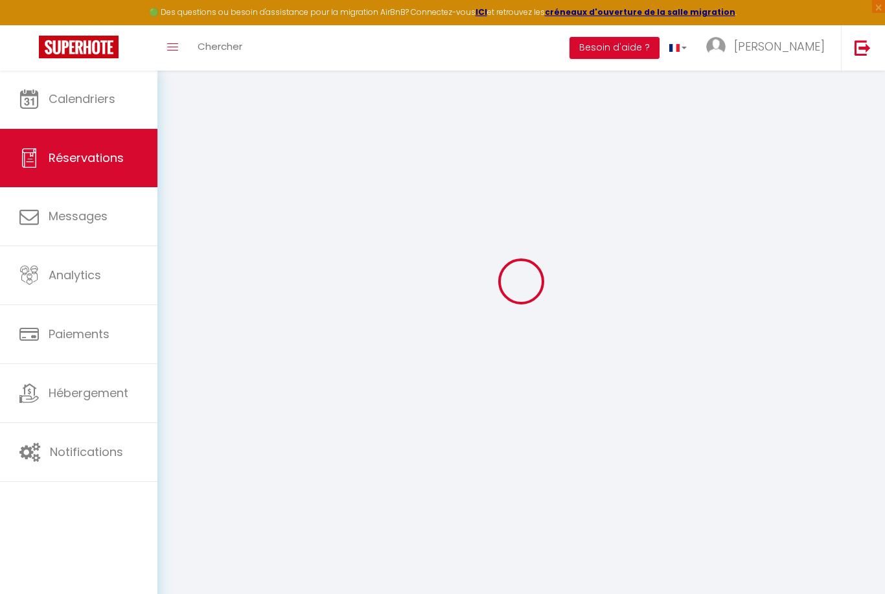
select select
checkbox input "false"
type textarea "Acompte 720 euros ok le 25/09/24"
select select
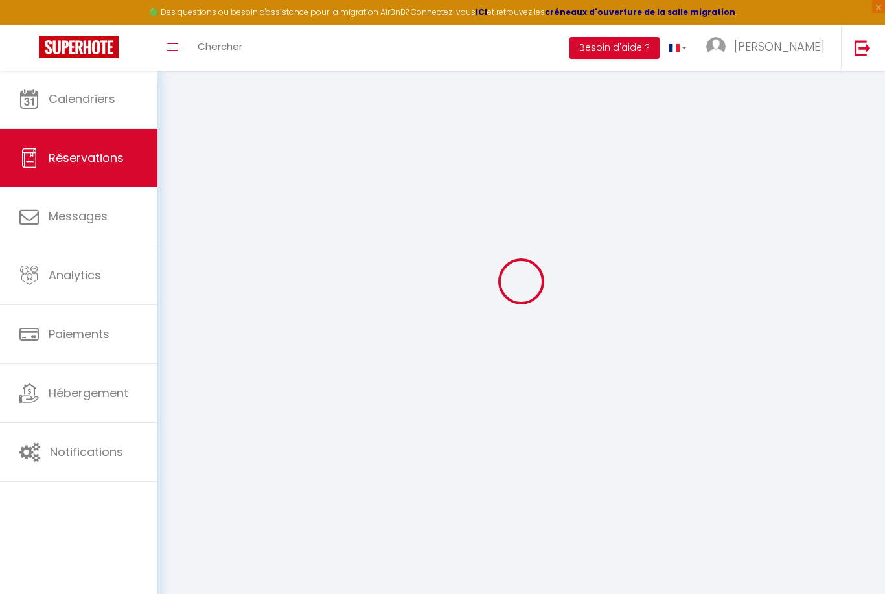
select select
checkbox input "false"
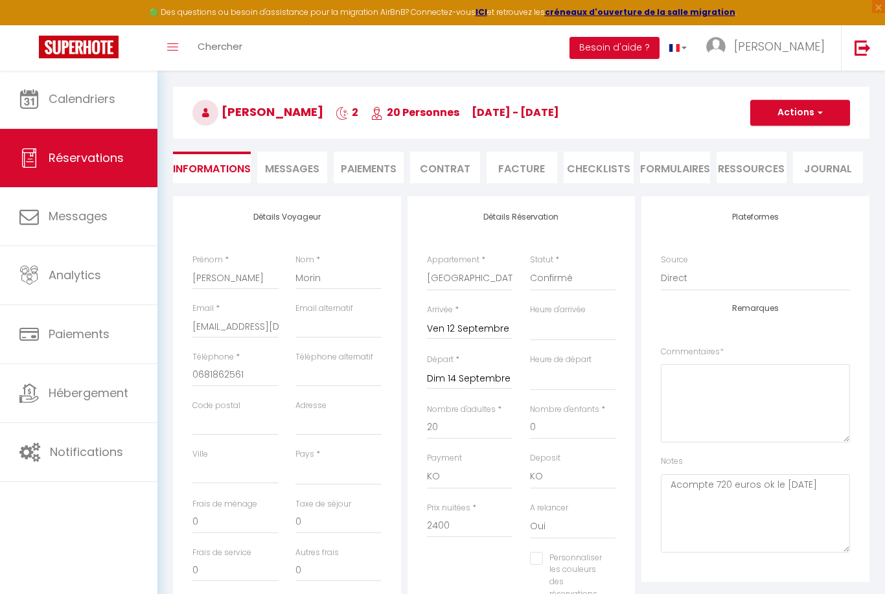
select select
checkbox input "false"
select select "14:00"
select select "11:00"
click at [368, 164] on li "Paiements" at bounding box center [369, 168] width 70 height 32
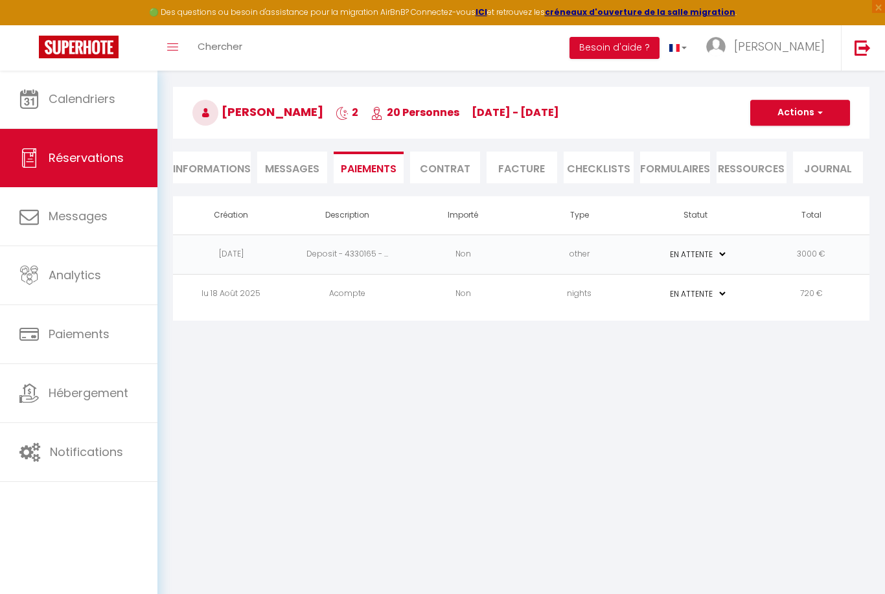
click at [700, 295] on select "PAYÉ EN ATTENTE" at bounding box center [694, 294] width 65 height 12
select select "1"
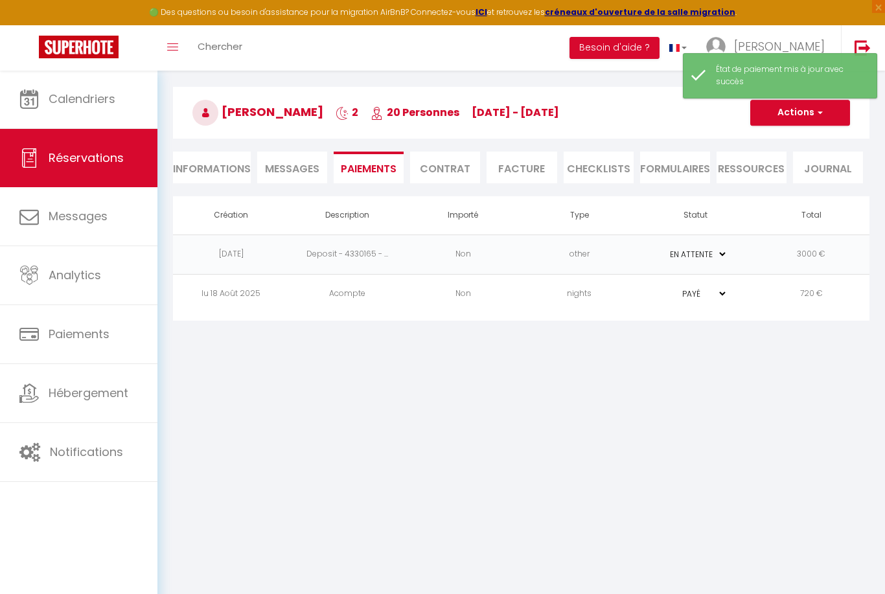
click at [791, 118] on button "Actions" at bounding box center [800, 113] width 100 height 26
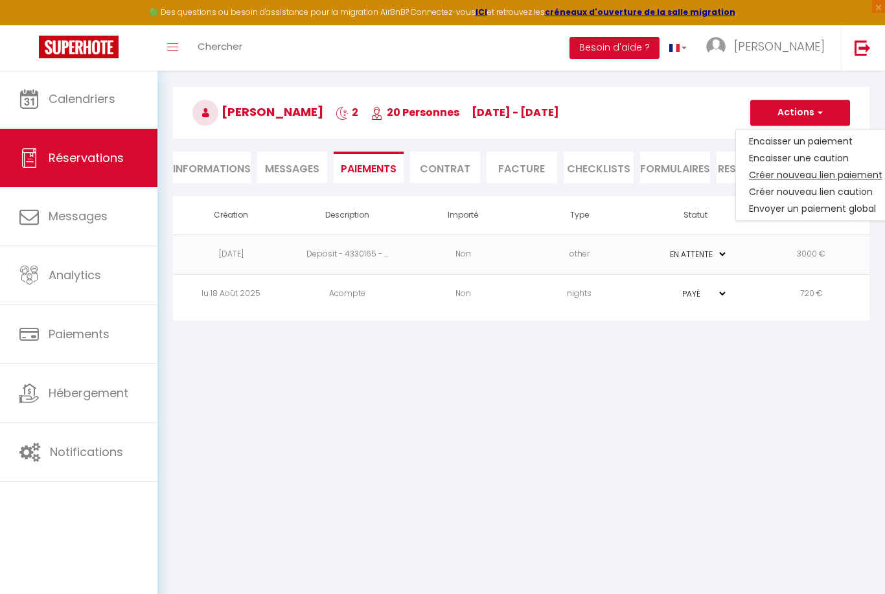
click at [806, 176] on link "Créer nouveau lien paiement" at bounding box center [815, 174] width 159 height 17
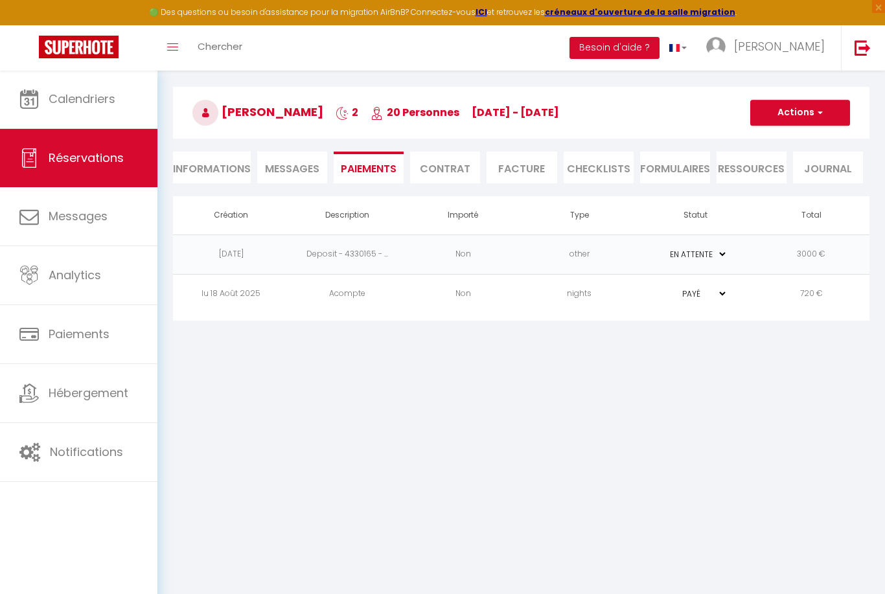
select select "nights"
type input "morin.july79@gmail.com"
select select "6708"
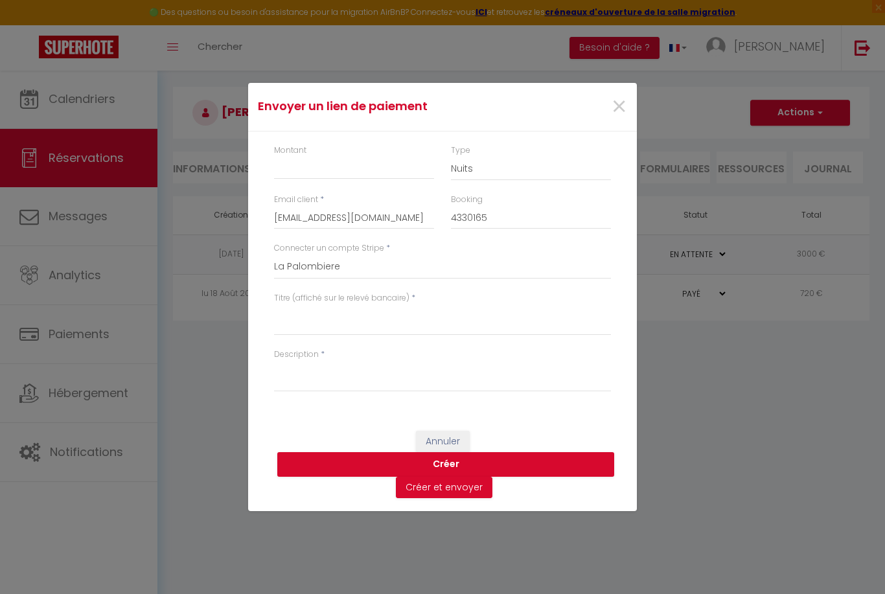
click at [404, 182] on div "Montant" at bounding box center [354, 169] width 177 height 50
click at [441, 438] on button "Annuler" at bounding box center [443, 442] width 54 height 22
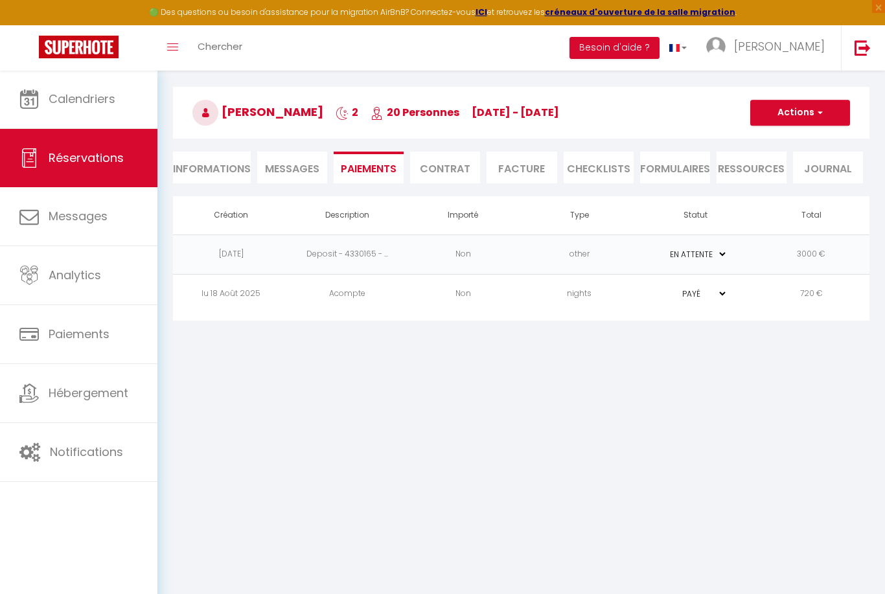
click at [243, 177] on li "Informations" at bounding box center [212, 168] width 78 height 32
select select
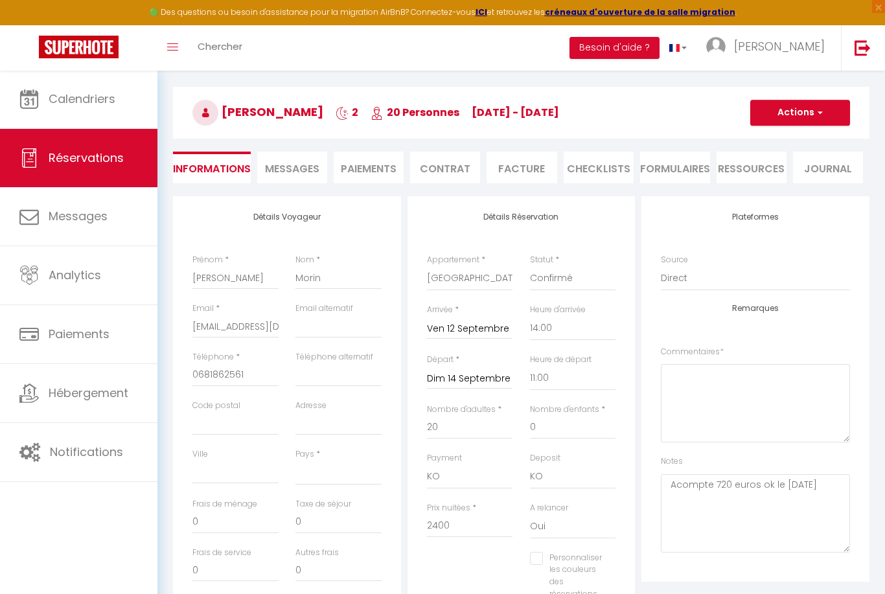
click at [391, 172] on li "Paiements" at bounding box center [369, 168] width 70 height 32
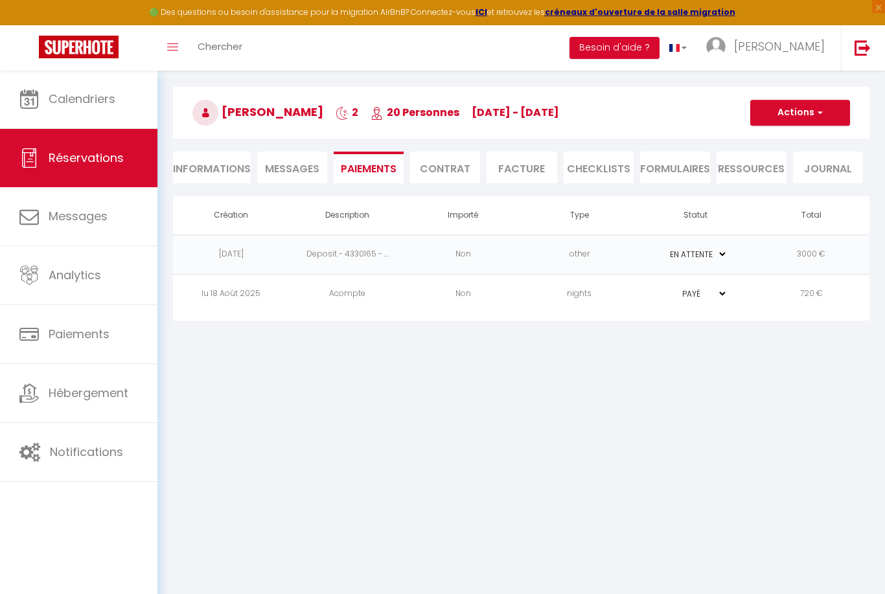
click at [787, 113] on button "Actions" at bounding box center [800, 113] width 100 height 26
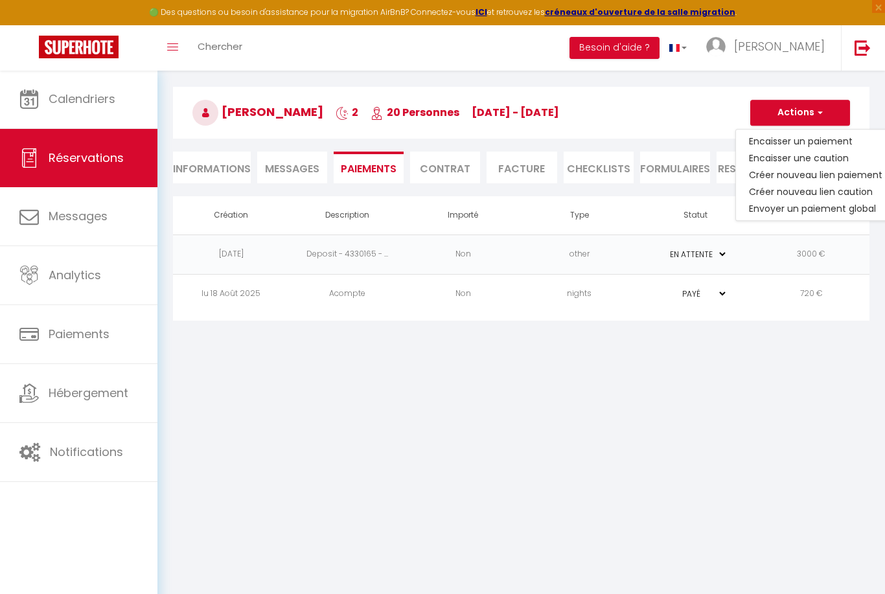
click at [785, 177] on link "Créer nouveau lien paiement" at bounding box center [815, 174] width 159 height 17
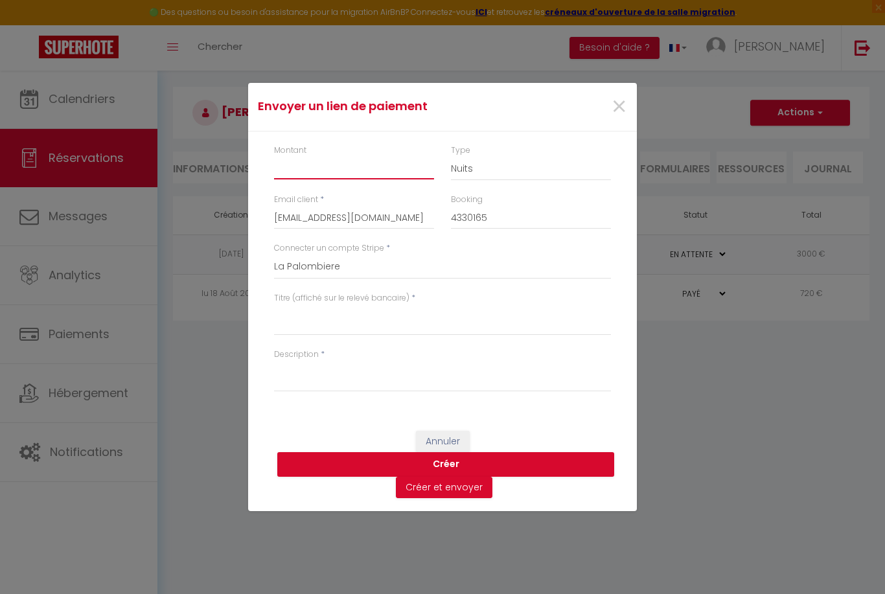
click at [341, 159] on input "Montant" at bounding box center [354, 167] width 160 height 23
type input "1680"
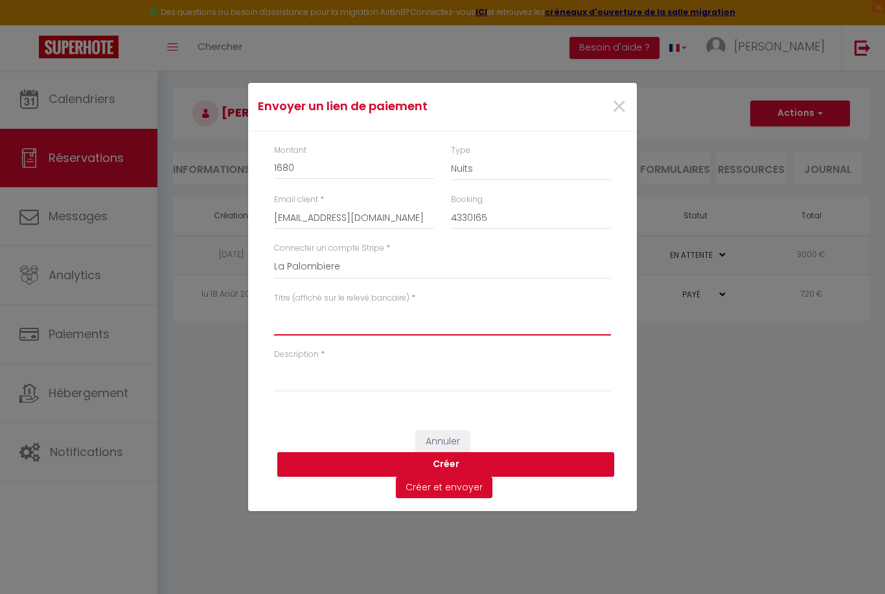
click at [304, 323] on textarea "Titre (affiché sur le relevé bancaire)" at bounding box center [442, 319] width 337 height 31
type textarea "solde"
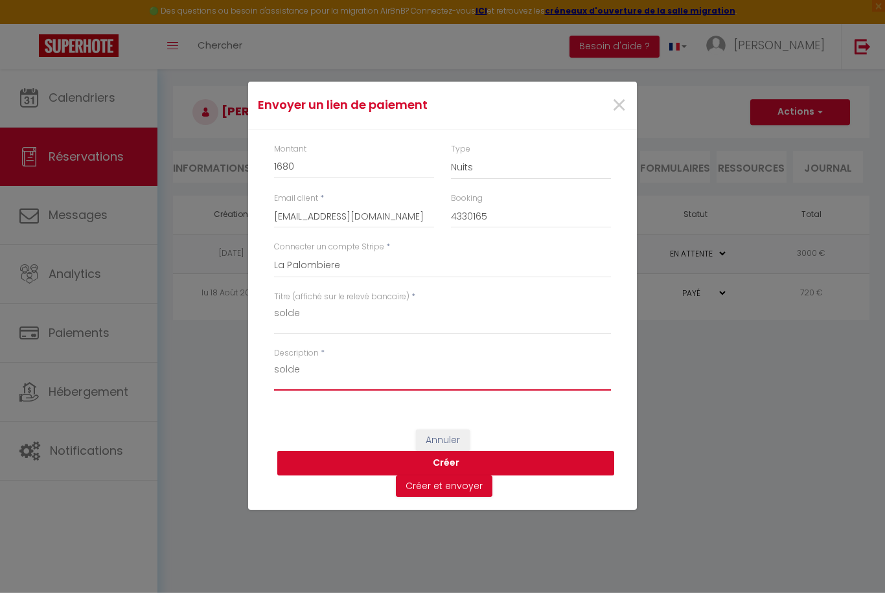
type textarea "solde"
click at [445, 462] on button "Créer" at bounding box center [445, 464] width 337 height 25
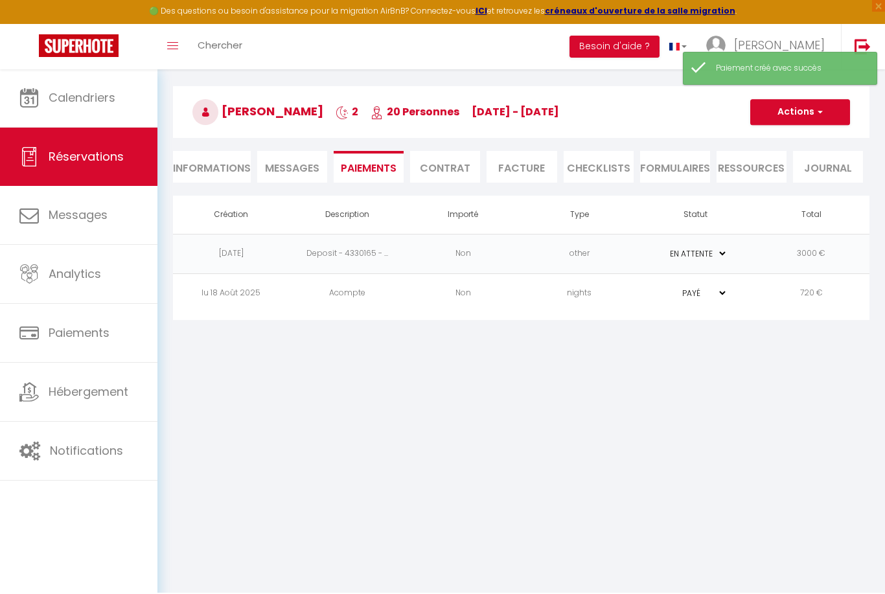
scroll to position [44, 0]
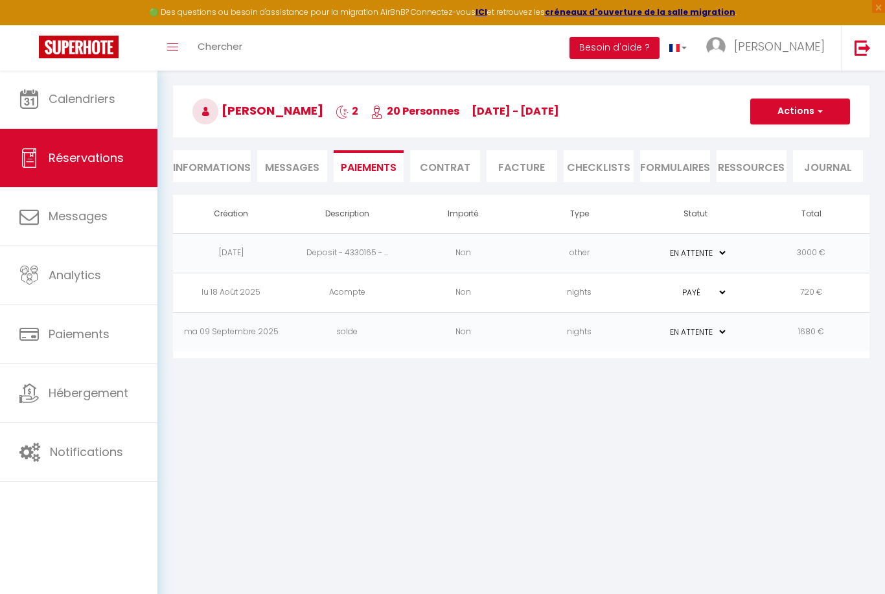
select select "1"
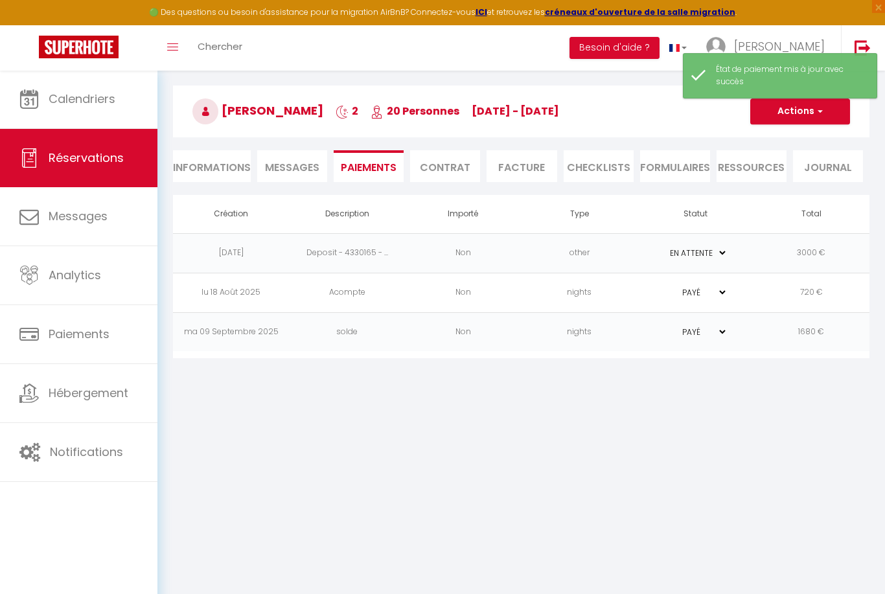
click at [784, 109] on button "Actions" at bounding box center [800, 111] width 100 height 26
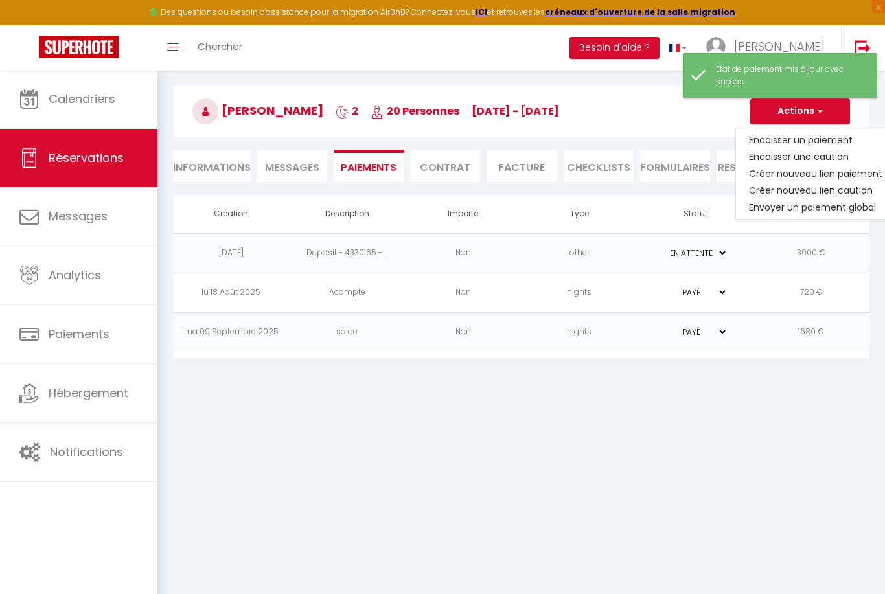
click at [784, 109] on div at bounding box center [800, 111] width 100 height 26
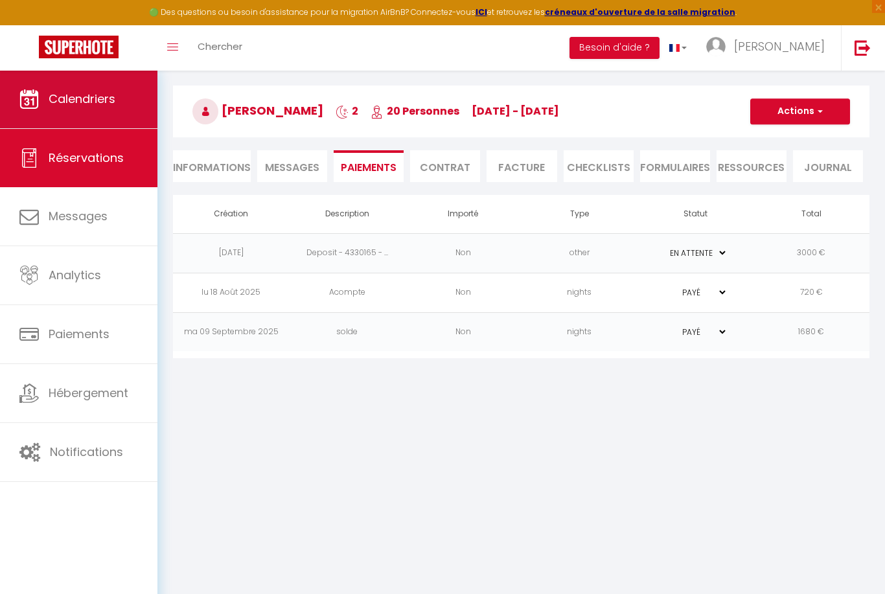
click at [78, 91] on span "Calendriers" at bounding box center [82, 99] width 67 height 16
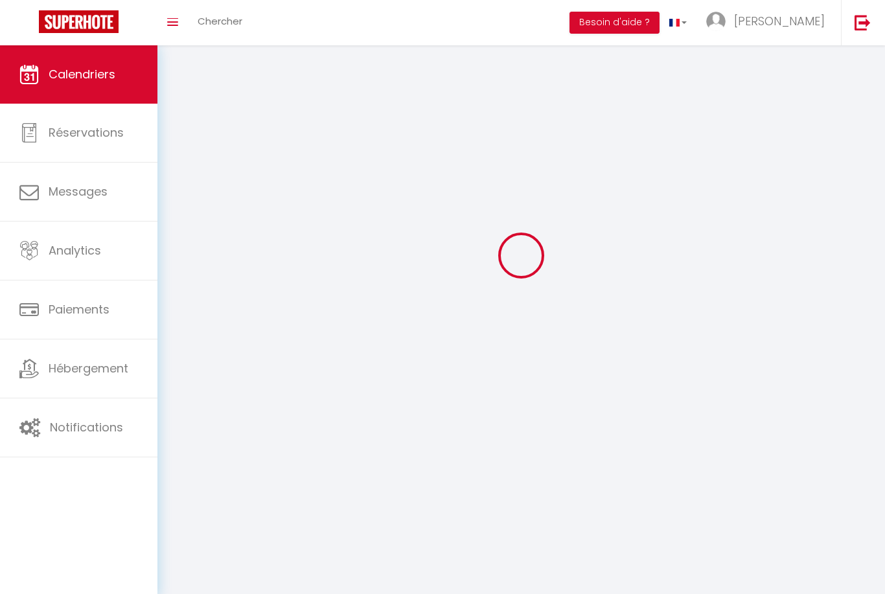
scroll to position [43, 0]
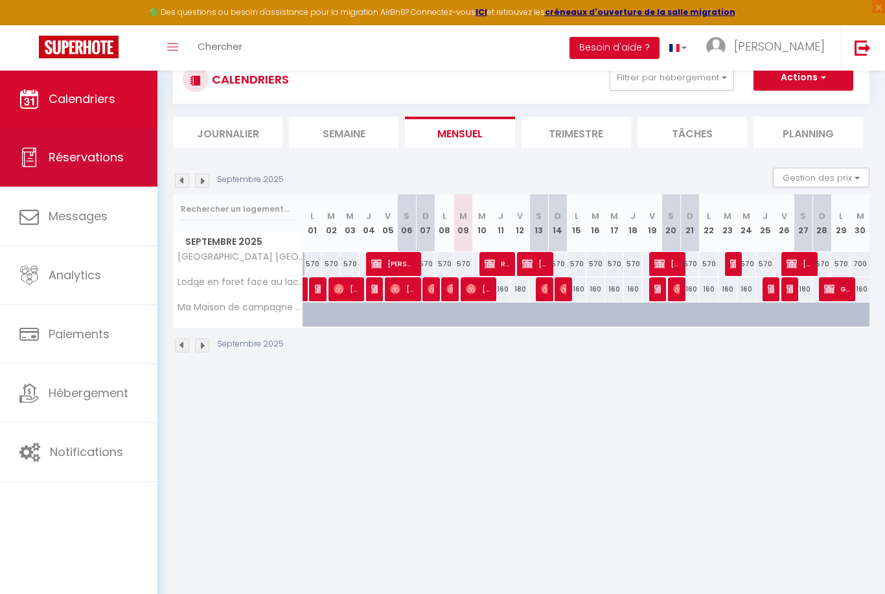
click at [76, 142] on link "Réservations" at bounding box center [78, 157] width 157 height 58
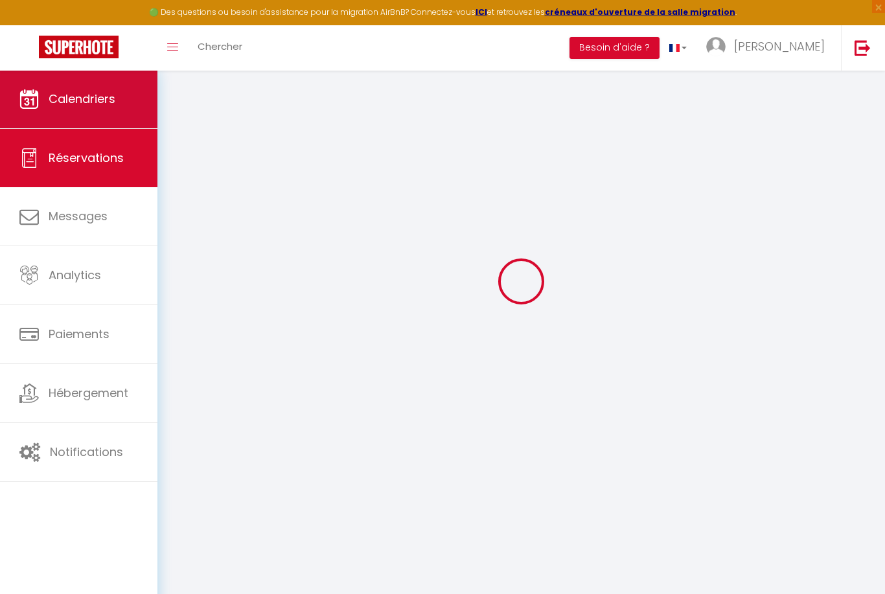
click at [78, 114] on link "Calendriers" at bounding box center [78, 99] width 157 height 58
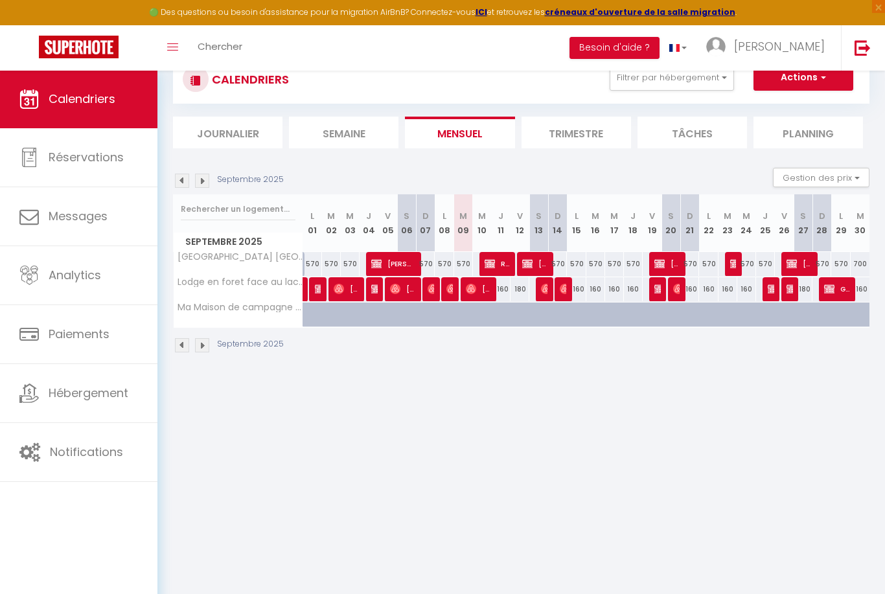
click at [672, 267] on span "[PERSON_NAME]" at bounding box center [666, 263] width 25 height 25
select select "OK"
select select "KO"
select select "0"
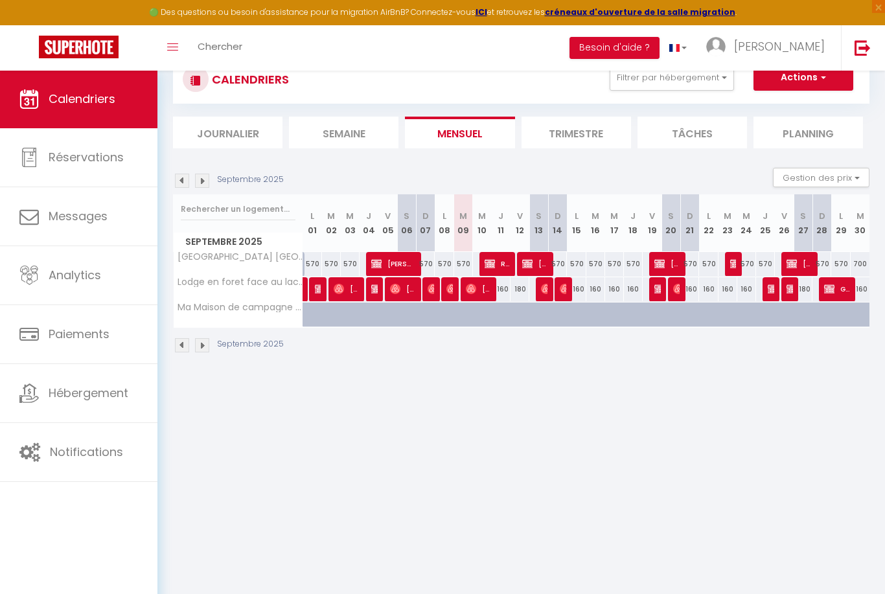
select select "1"
select select
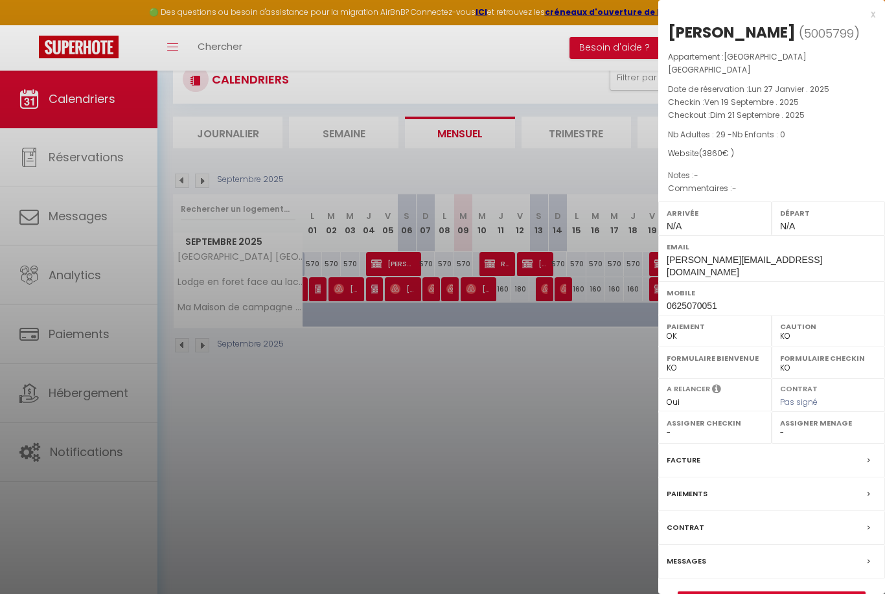
click at [800, 592] on link "Détails de la réservation" at bounding box center [771, 600] width 187 height 17
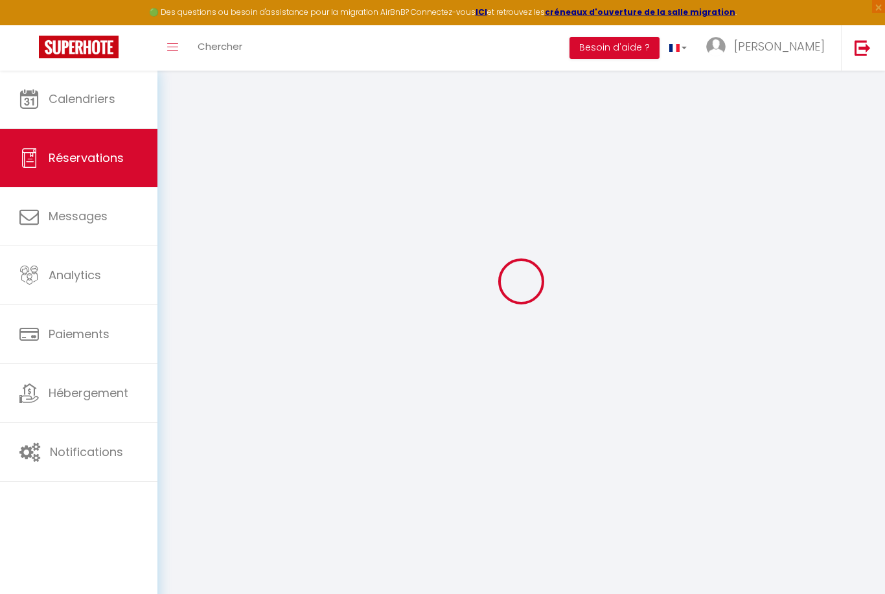
type input "Pauline"
type input "Gambart"
type input "pauline.gambart@gmail.com"
type input "0625070051"
type input "31100"
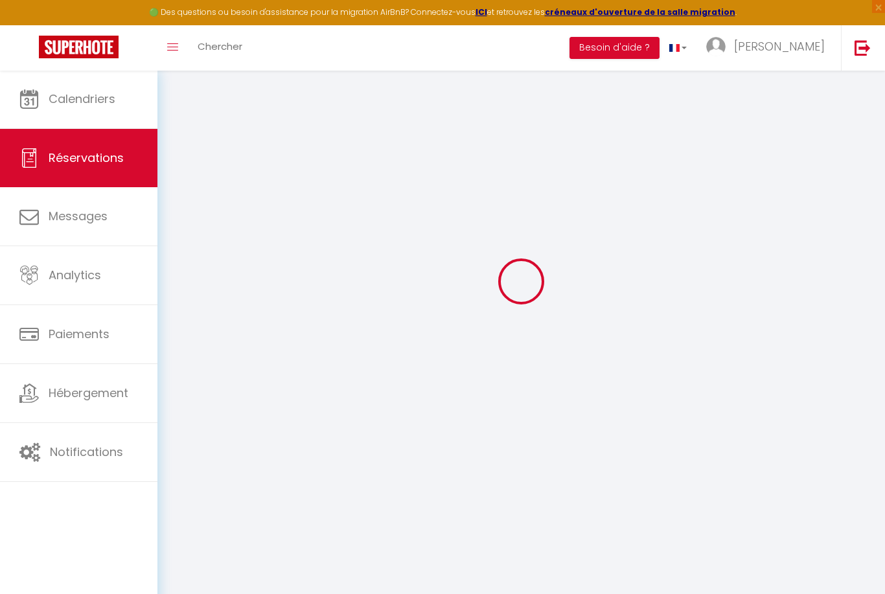
type input "6 Chemin Rocamadour"
type input "Toulouse"
select select "FR"
select select "34749"
select select "1"
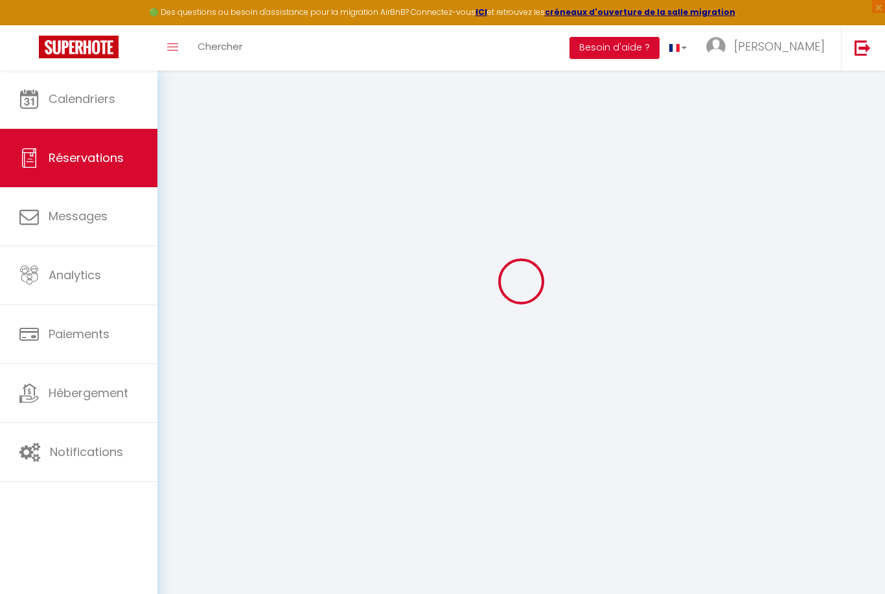
type input "Ven 19 Septembre 2025"
select select
type input "Dim 21 Septembre 2025"
select select
type input "29"
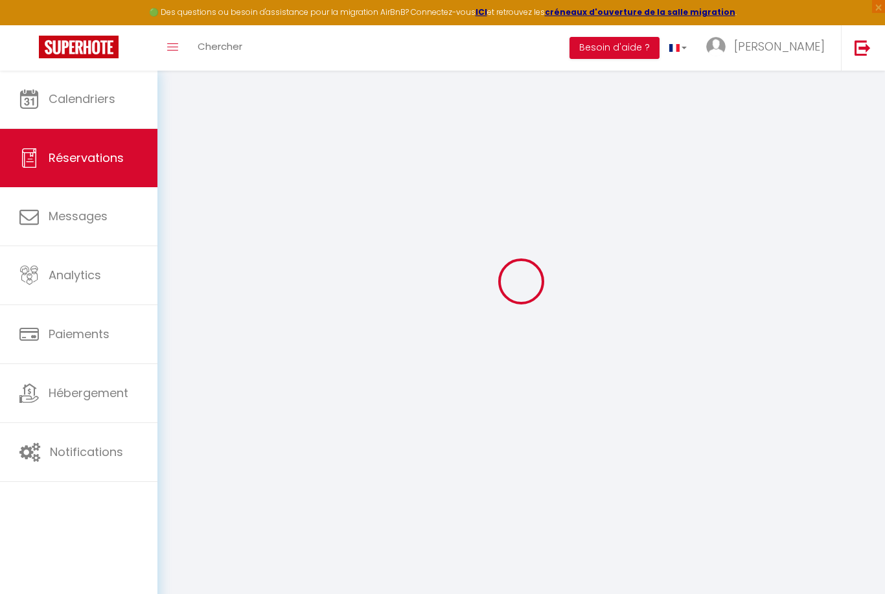
select select "10"
select select
type input "3460"
checkbox input "false"
type input "2655.37"
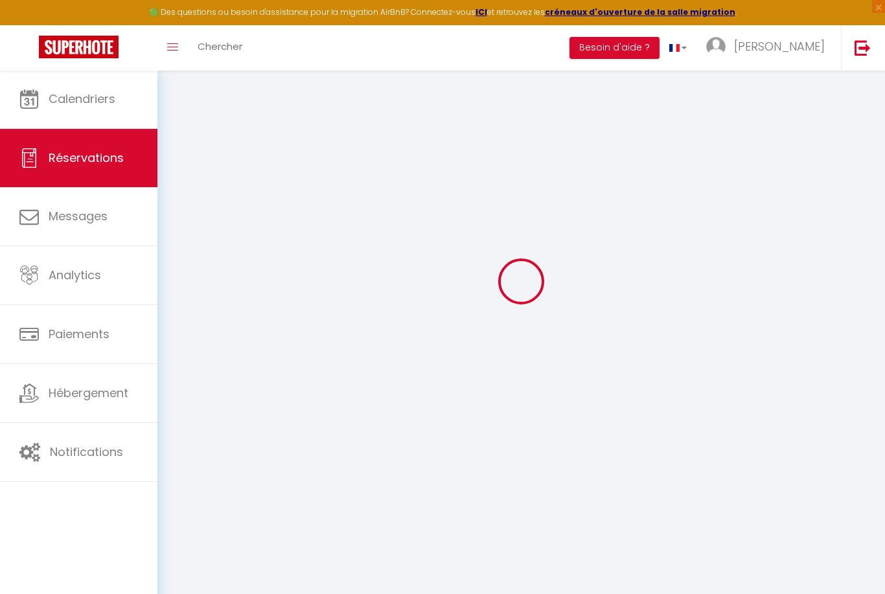
select select "69"
type input "0"
select select
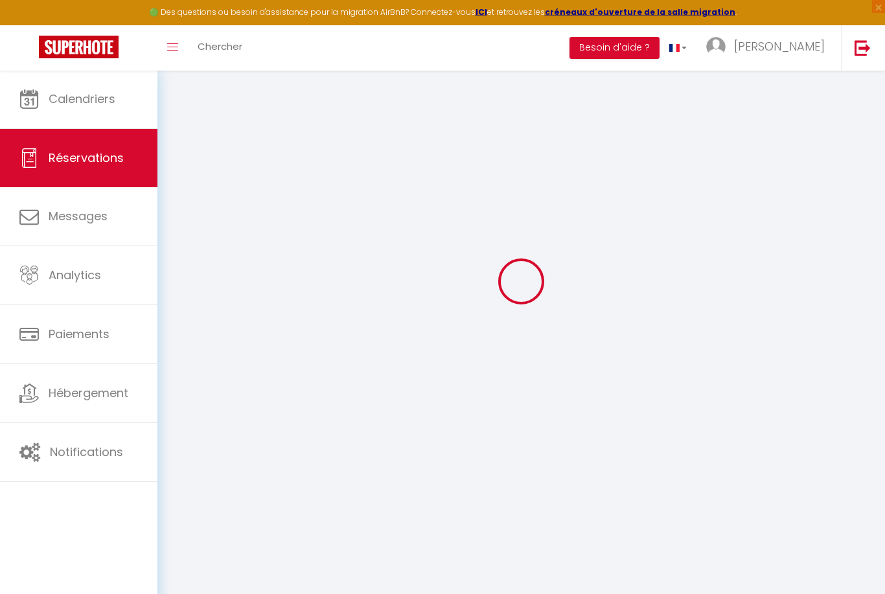
select select
select select "12"
select select "14"
checkbox input "false"
select select
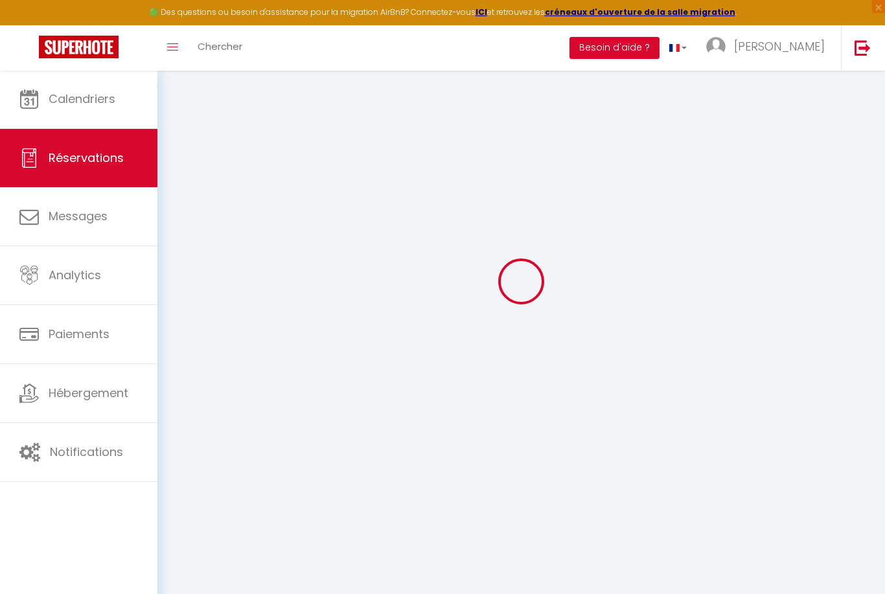
select select
checkbox input "false"
select select
checkbox input "false"
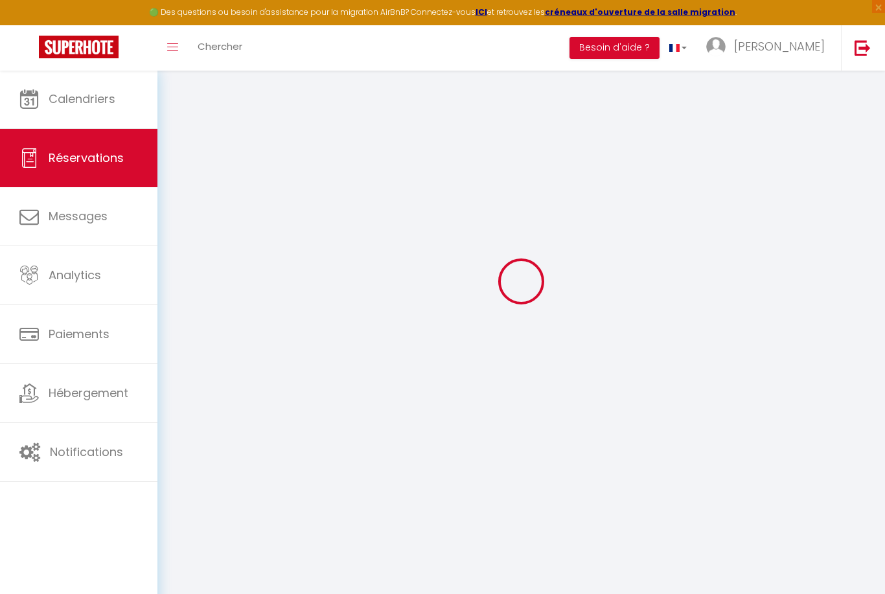
select select
checkbox input "false"
type input "400"
select select
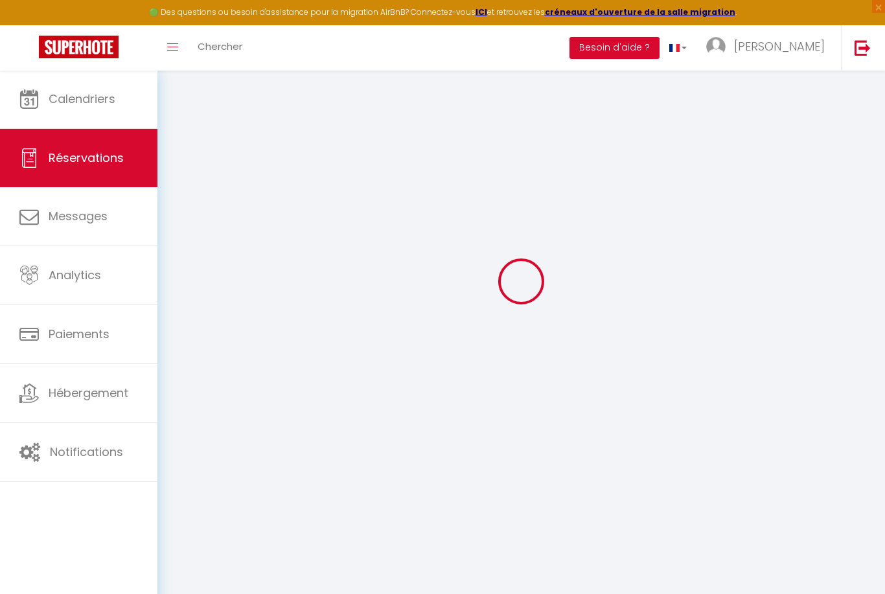
select select
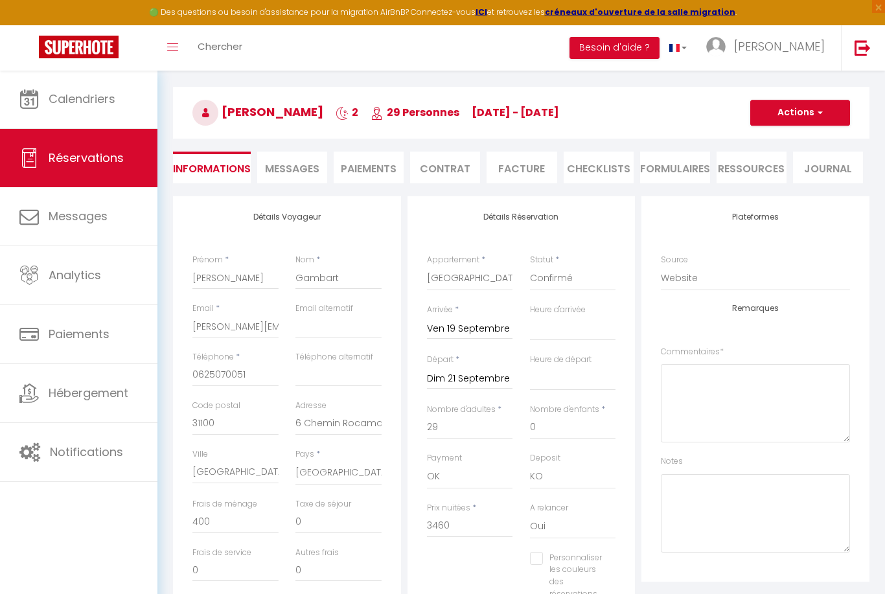
checkbox input "false"
select select
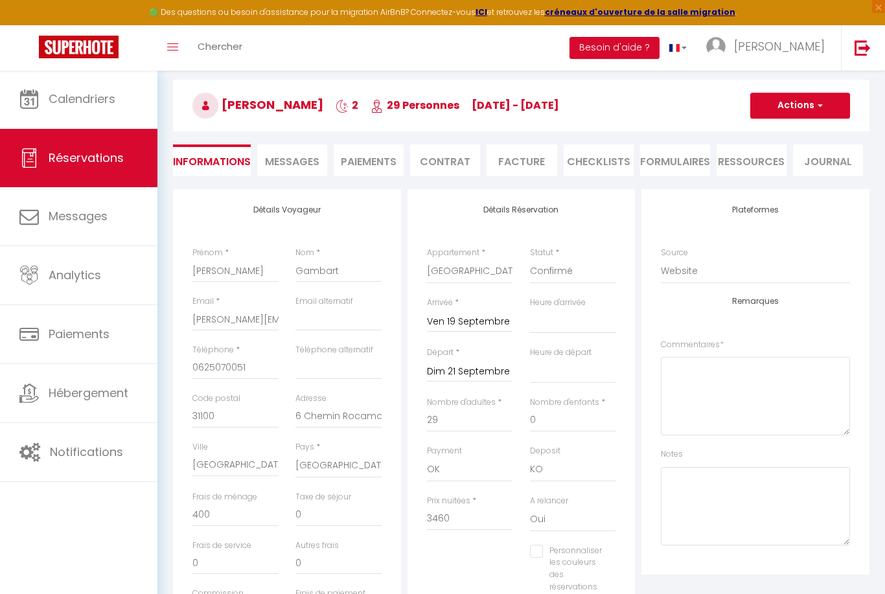
scroll to position [49, 0]
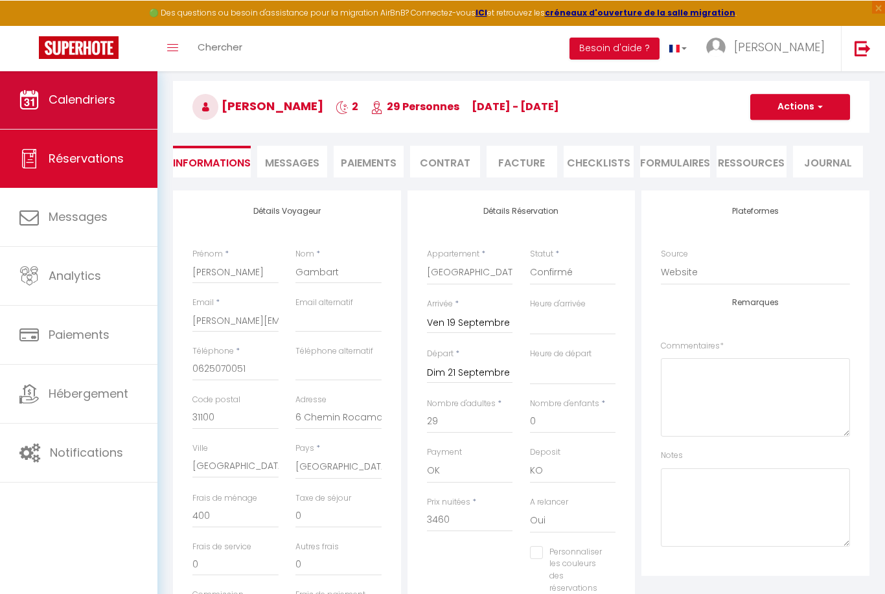
click at [104, 120] on link "Calendriers" at bounding box center [78, 99] width 157 height 58
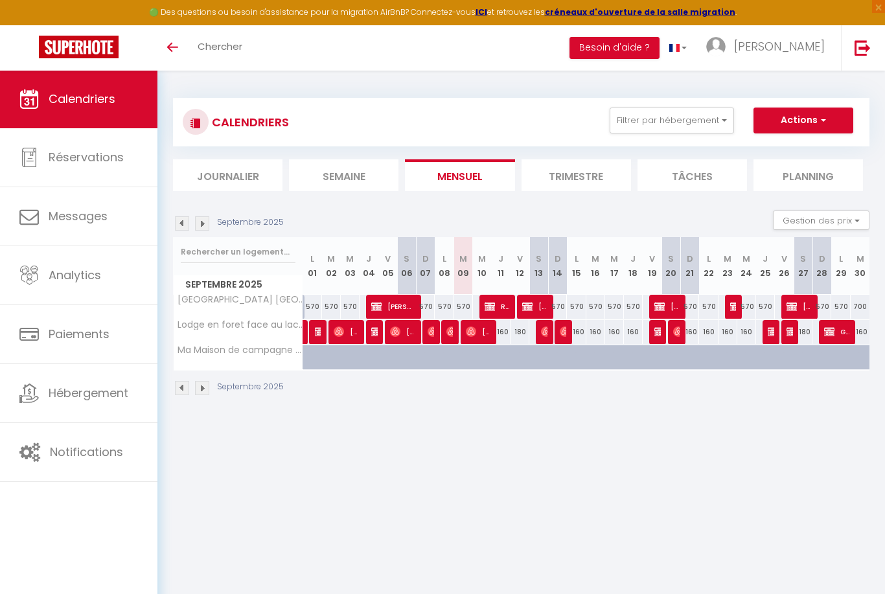
click at [569, 180] on li "Trimestre" at bounding box center [575, 175] width 109 height 32
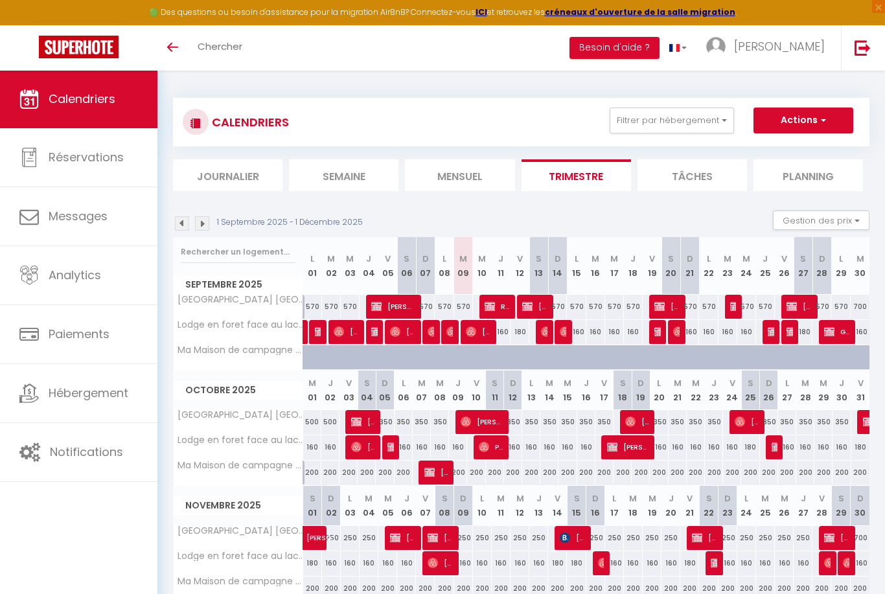
click at [205, 230] on div "1 Septembre 2025 - 1 Décembre 2025 Gestion des prix Nb Nuits minimum Règles Dis…" at bounding box center [521, 223] width 696 height 27
click at [204, 227] on img at bounding box center [202, 223] width 14 height 14
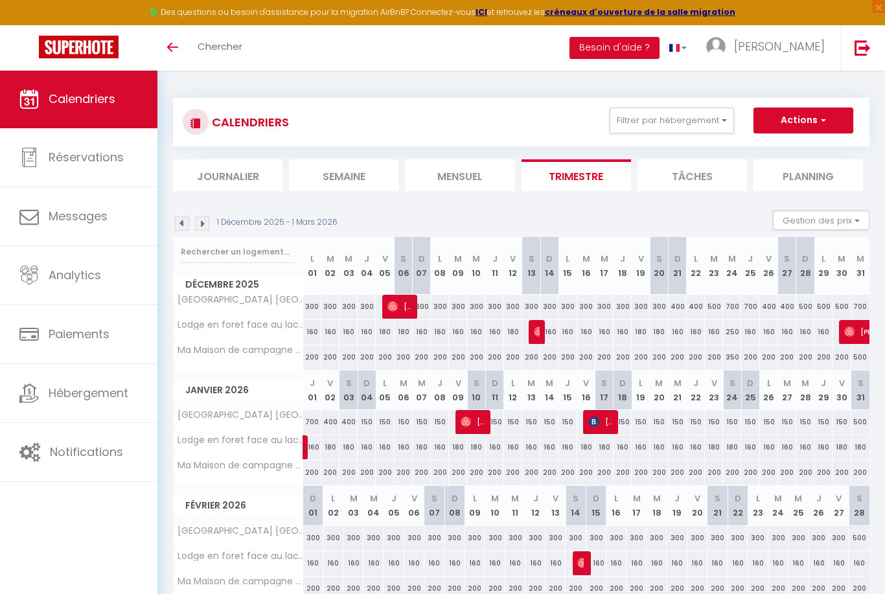
click at [204, 227] on img at bounding box center [202, 223] width 14 height 14
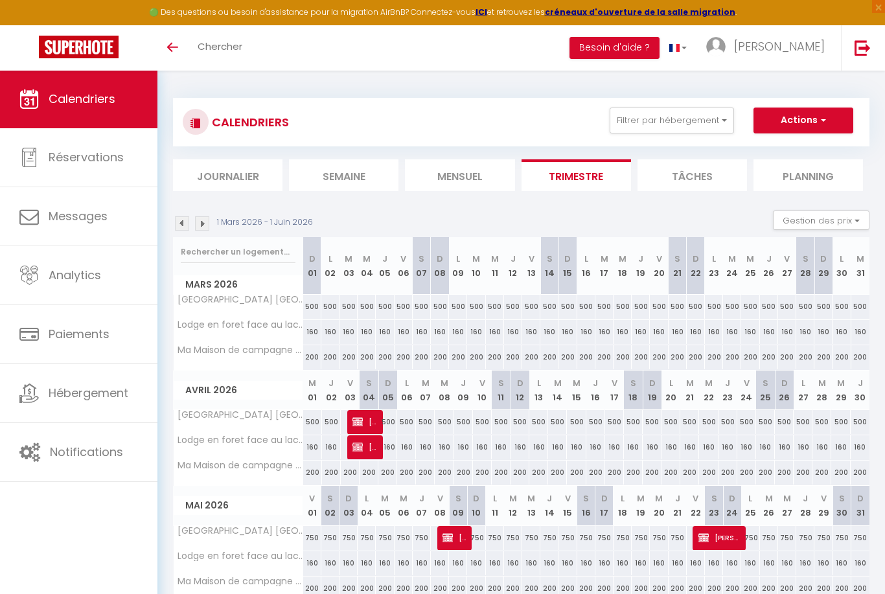
click at [376, 417] on span "[PERSON_NAME]" at bounding box center [364, 421] width 24 height 25
select select "OK"
select select "KO"
select select "0"
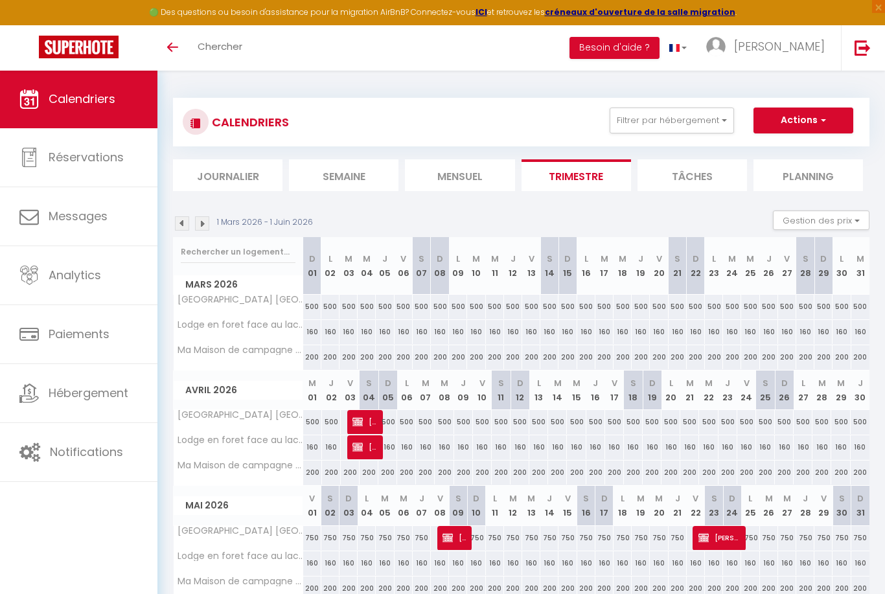
select select "1"
select select
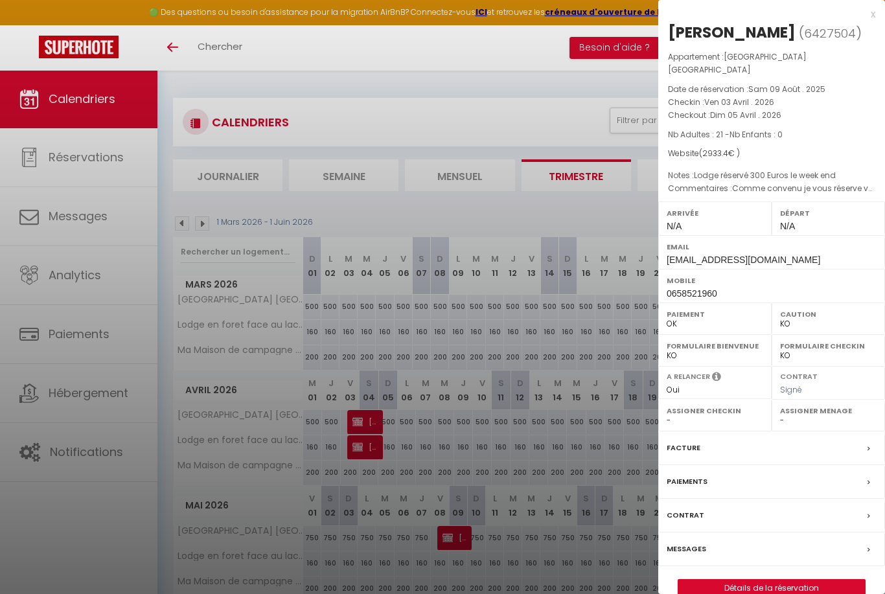
click at [819, 580] on link "Détails de la réservation" at bounding box center [771, 588] width 187 height 17
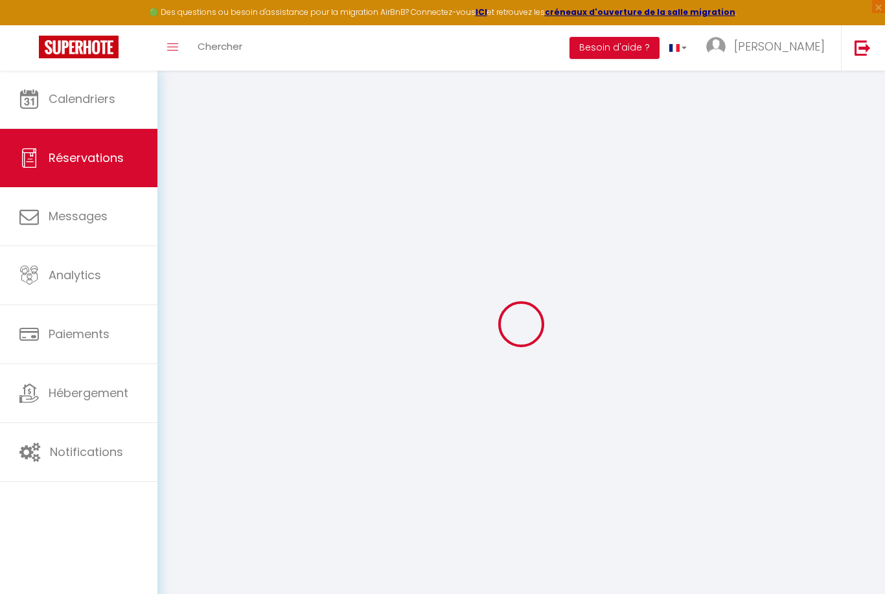
type input "[PERSON_NAME]"
type input "Gauze"
type input "[EMAIL_ADDRESS][DOMAIN_NAME]"
type input "0658521960"
type input "31130"
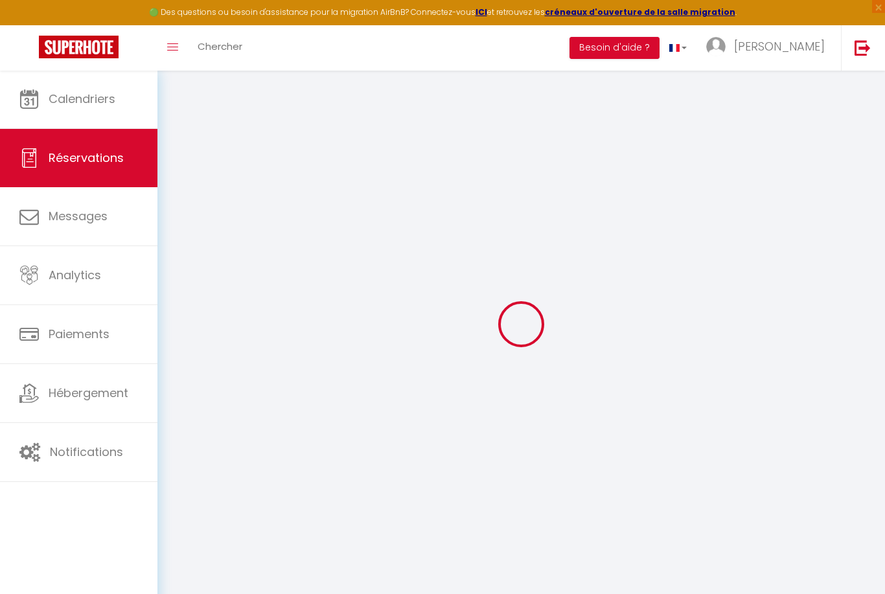
type input "[STREET_ADDRESS]"
type input "Flourens"
select select "FR"
select select "34749"
select select "1"
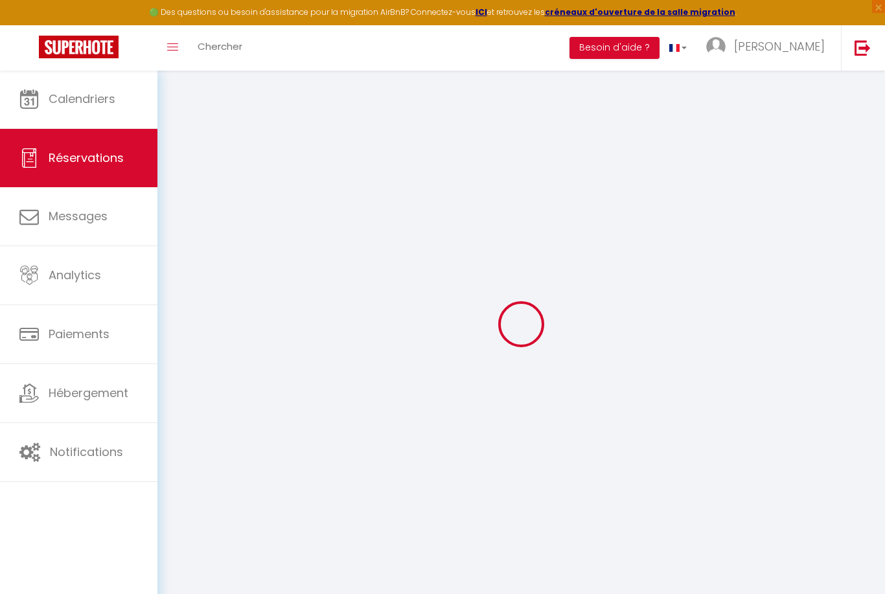
type input "Ven 03 Avril 2026"
select select
type input "Dim 05 Avril 2026"
select select
type input "21"
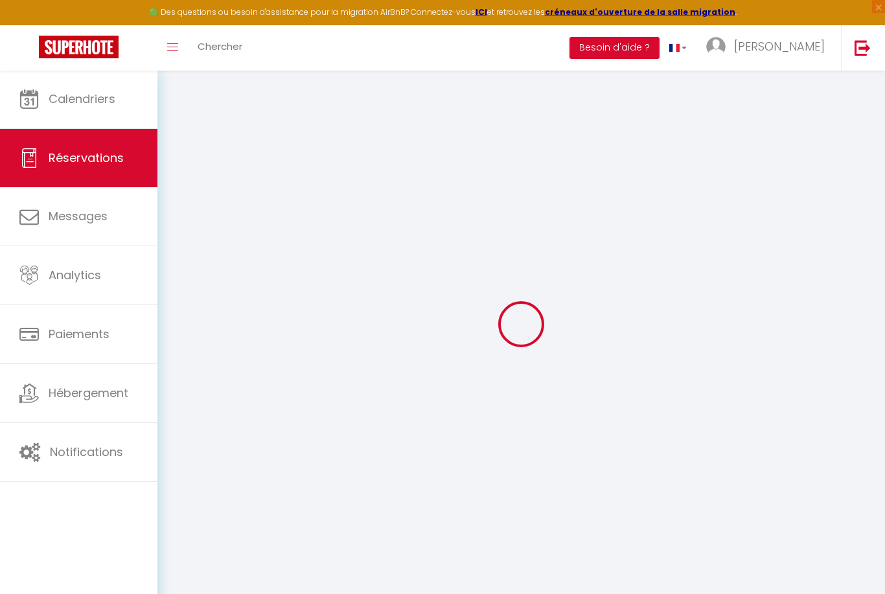
select select "12"
select select
type input "2520"
checkbox input "false"
type input "2053.38"
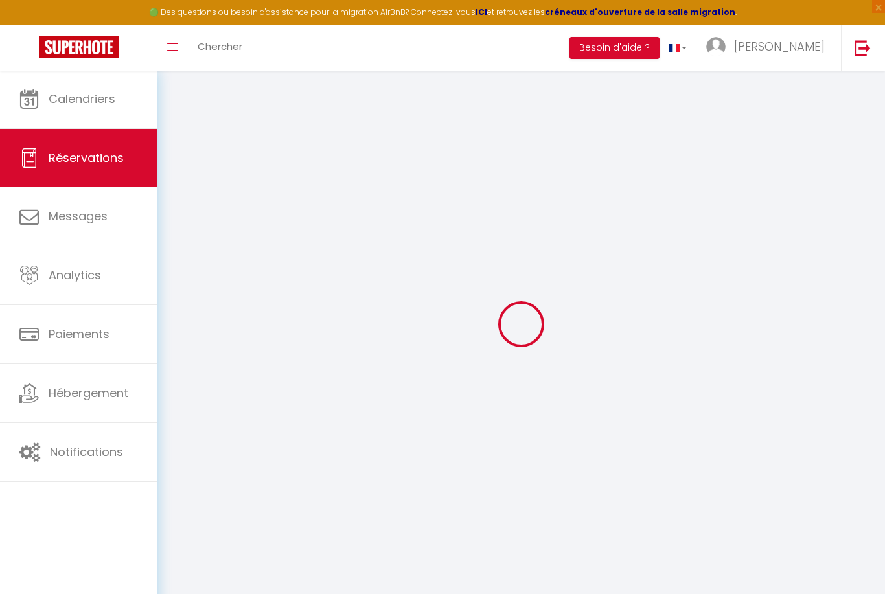
select select "69"
type input "0"
select select
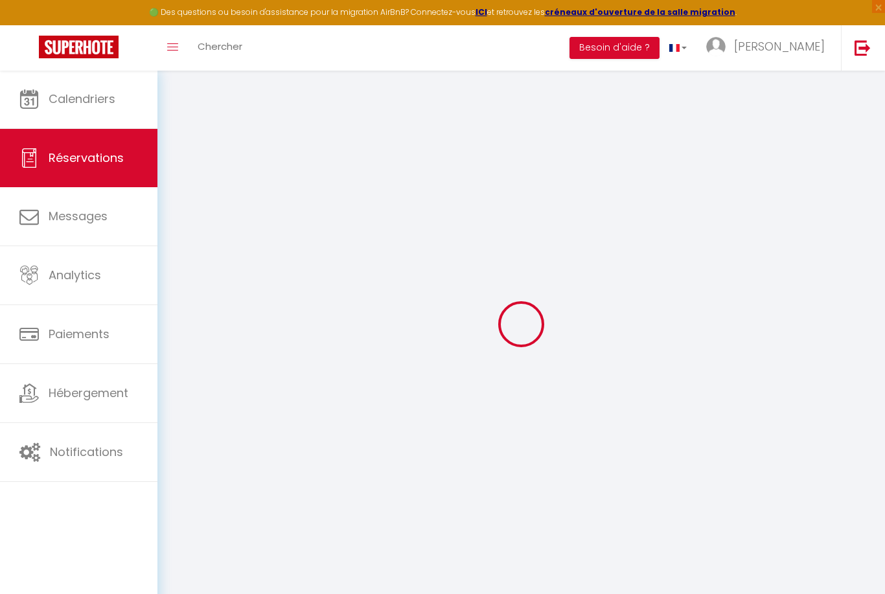
select select
select select "14"
checkbox input "false"
select select
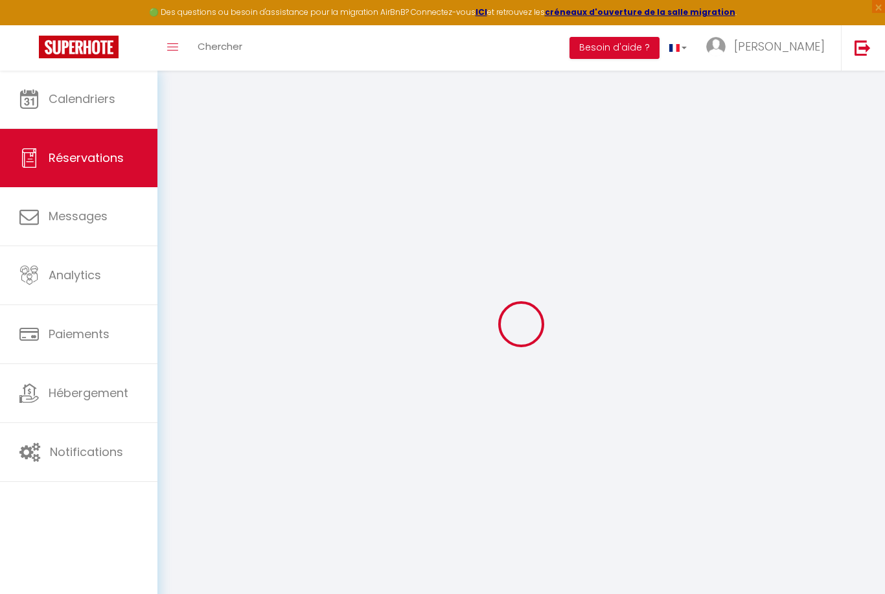
checkbox input "false"
select select
checkbox input "false"
type textarea "Comme convenu je vous réserve votre domaine pour les 50 ans de mon mari. J ai m…"
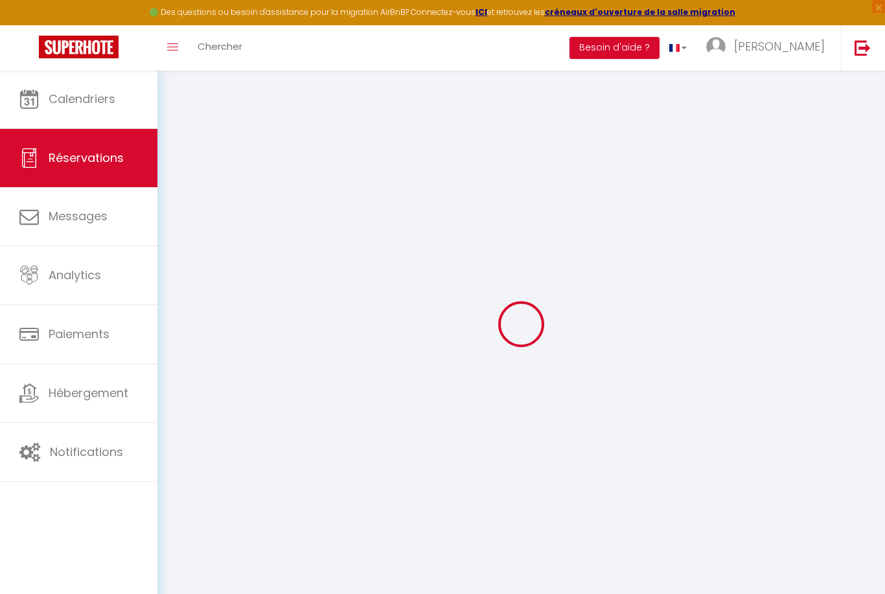
type textarea "Lodge réservé 300 Euros le week end"
select select
checkbox input "false"
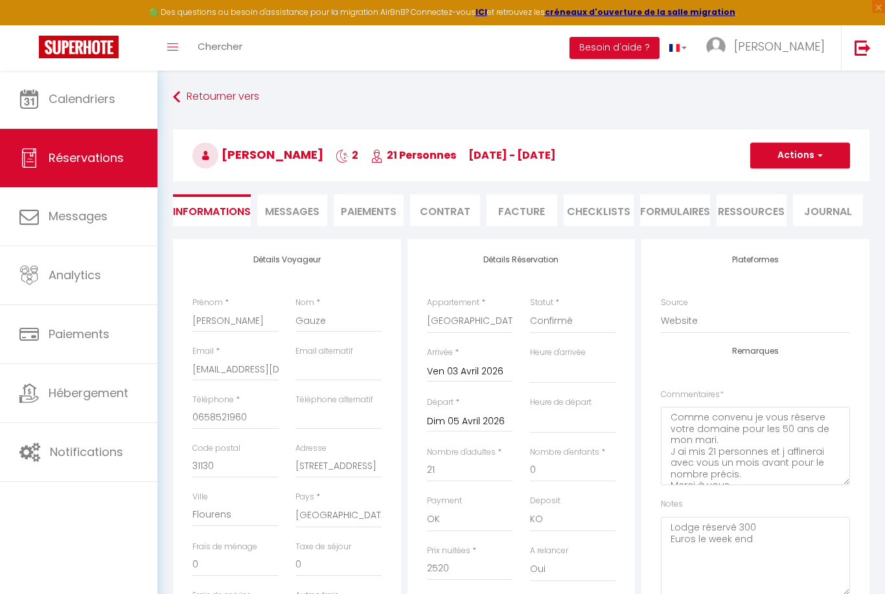
type input "300"
type input "113.4"
select select
checkbox input "false"
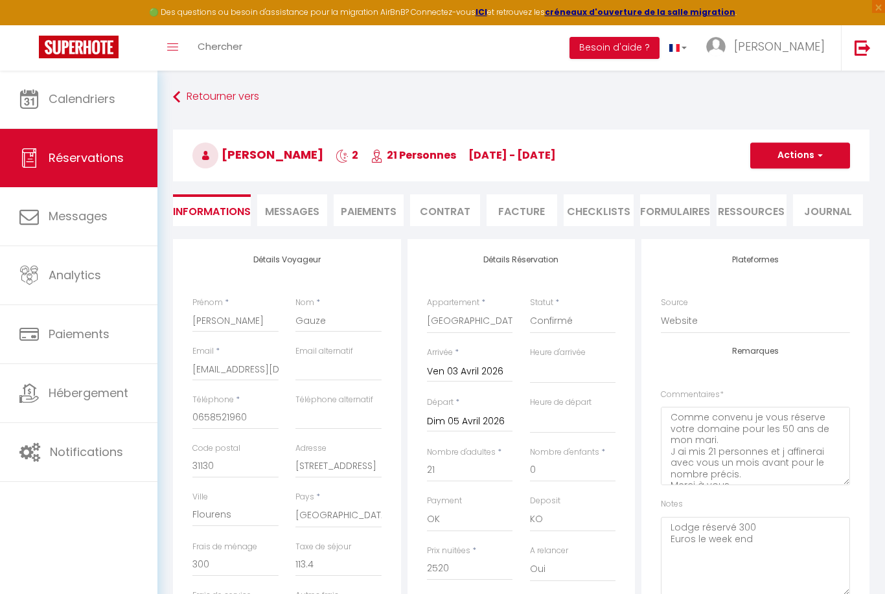
select select
click at [316, 213] on span "Messages" at bounding box center [292, 211] width 54 height 15
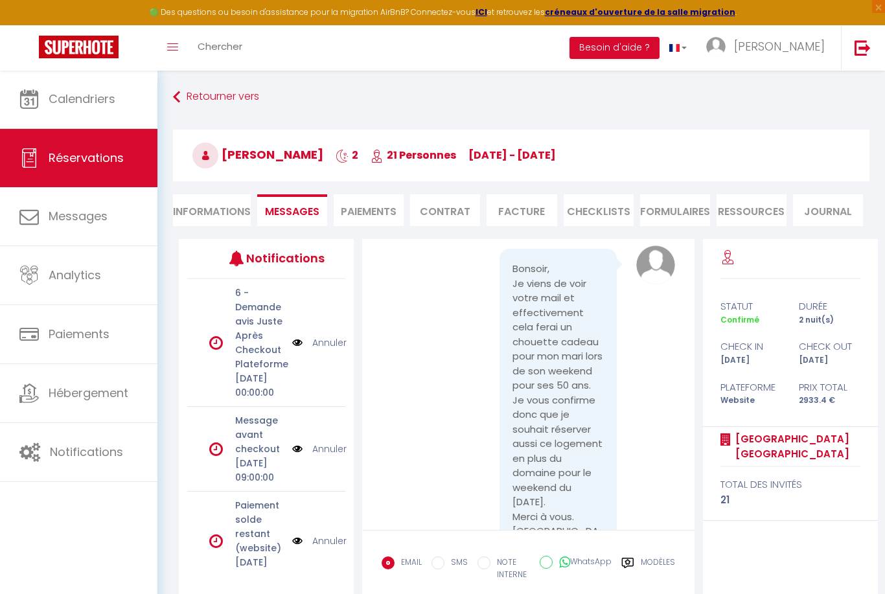
scroll to position [8181, 0]
drag, startPoint x: 181, startPoint y: 96, endPoint x: 189, endPoint y: 141, distance: 45.5
click at [181, 96] on link "Retourner vers" at bounding box center [521, 96] width 696 height 23
select select
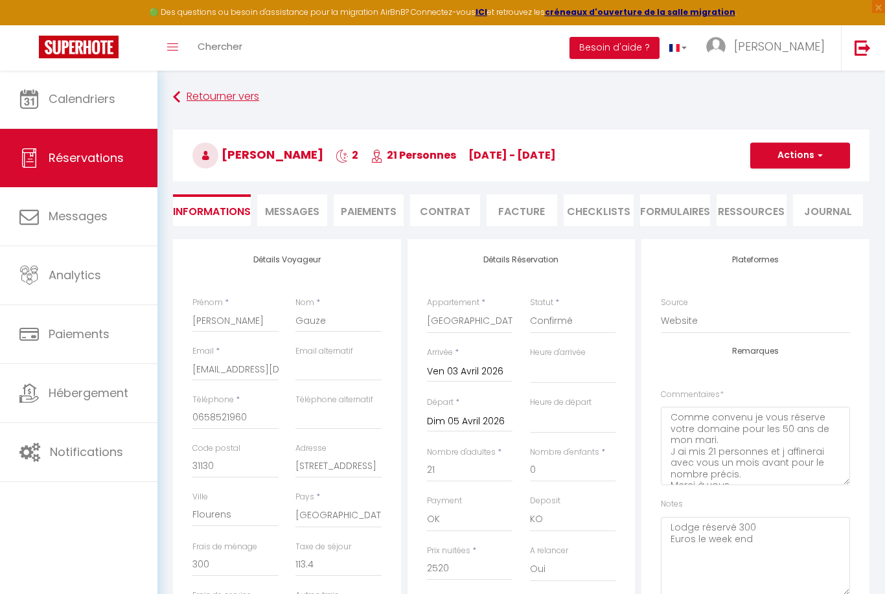
click at [184, 96] on link "Retourner vers" at bounding box center [521, 96] width 696 height 23
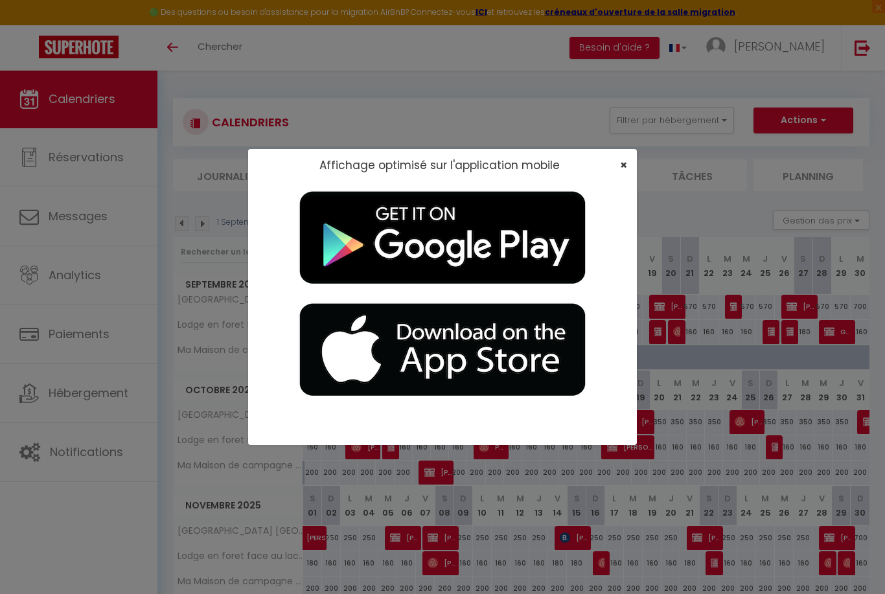
click at [621, 164] on span "×" at bounding box center [623, 165] width 7 height 16
